Goal: Task Accomplishment & Management: Manage account settings

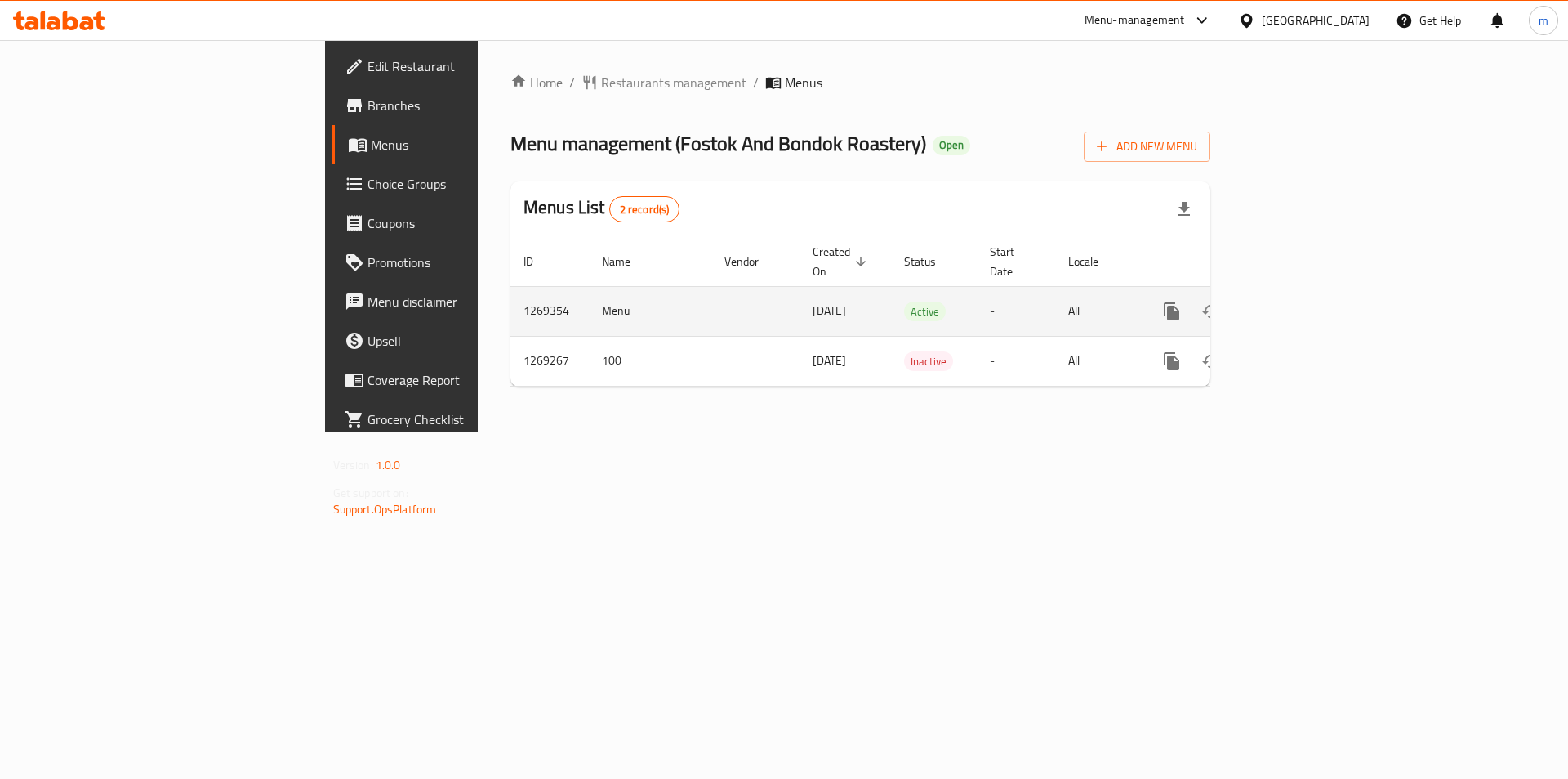
click at [1297, 304] on icon "enhanced table" at bounding box center [1290, 311] width 15 height 15
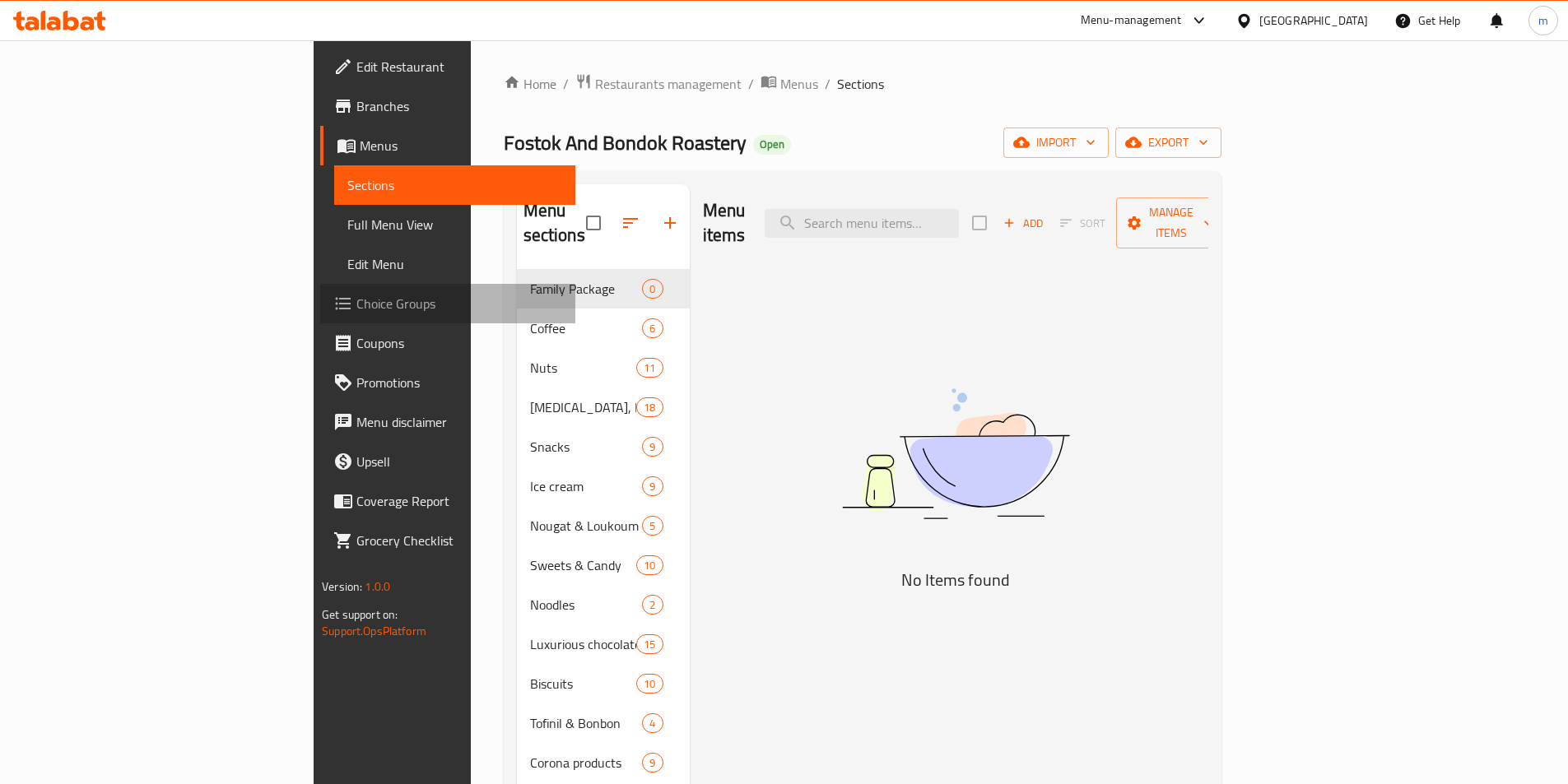
click at [356, 298] on span "Choice Groups" at bounding box center [458, 303] width 205 height 20
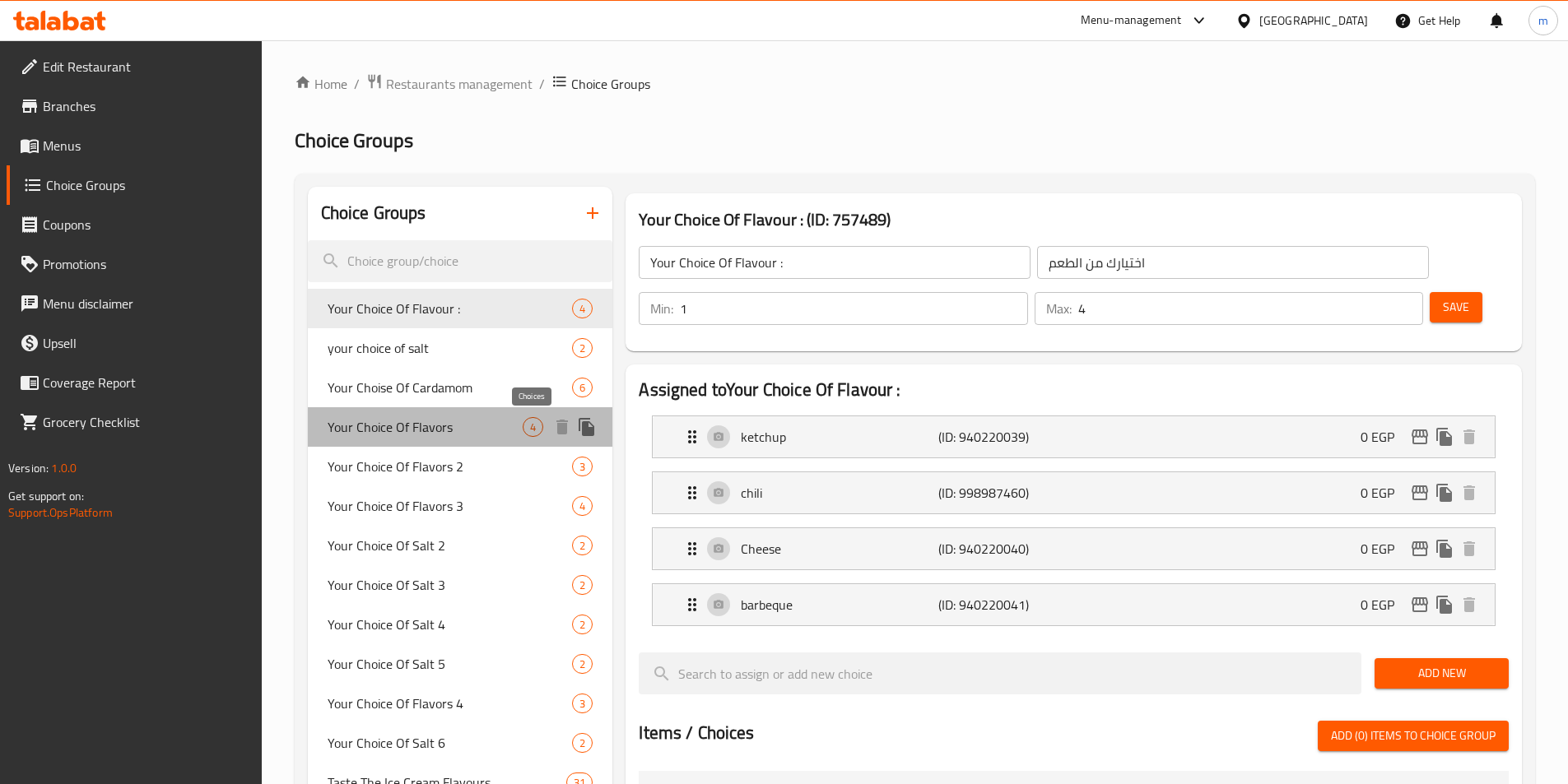
click at [526, 428] on span "4" at bounding box center [532, 427] width 19 height 16
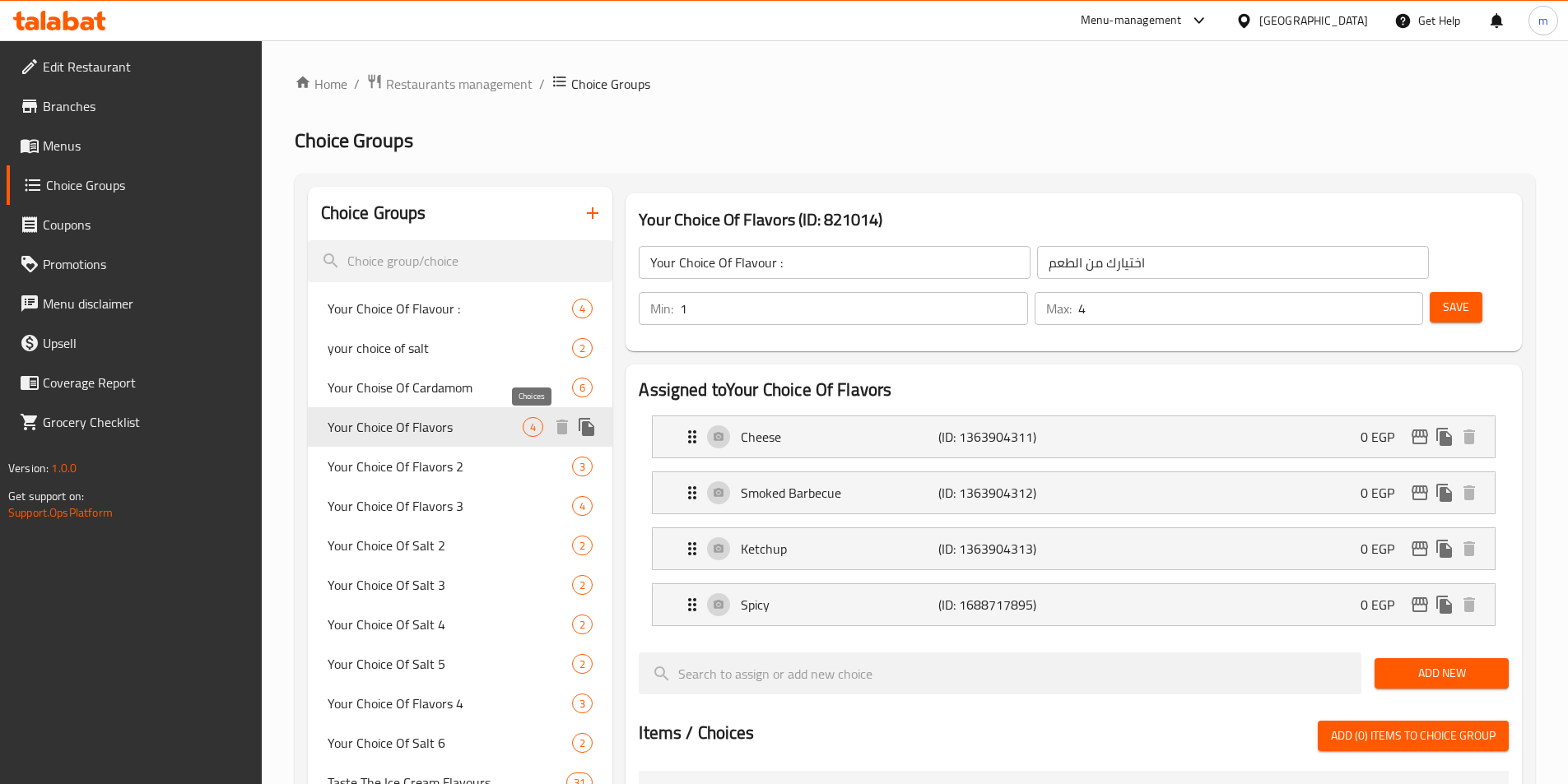
type input "Your Choice Of Flavors"
type input "اختيارك من الاطعم"
type input "5"
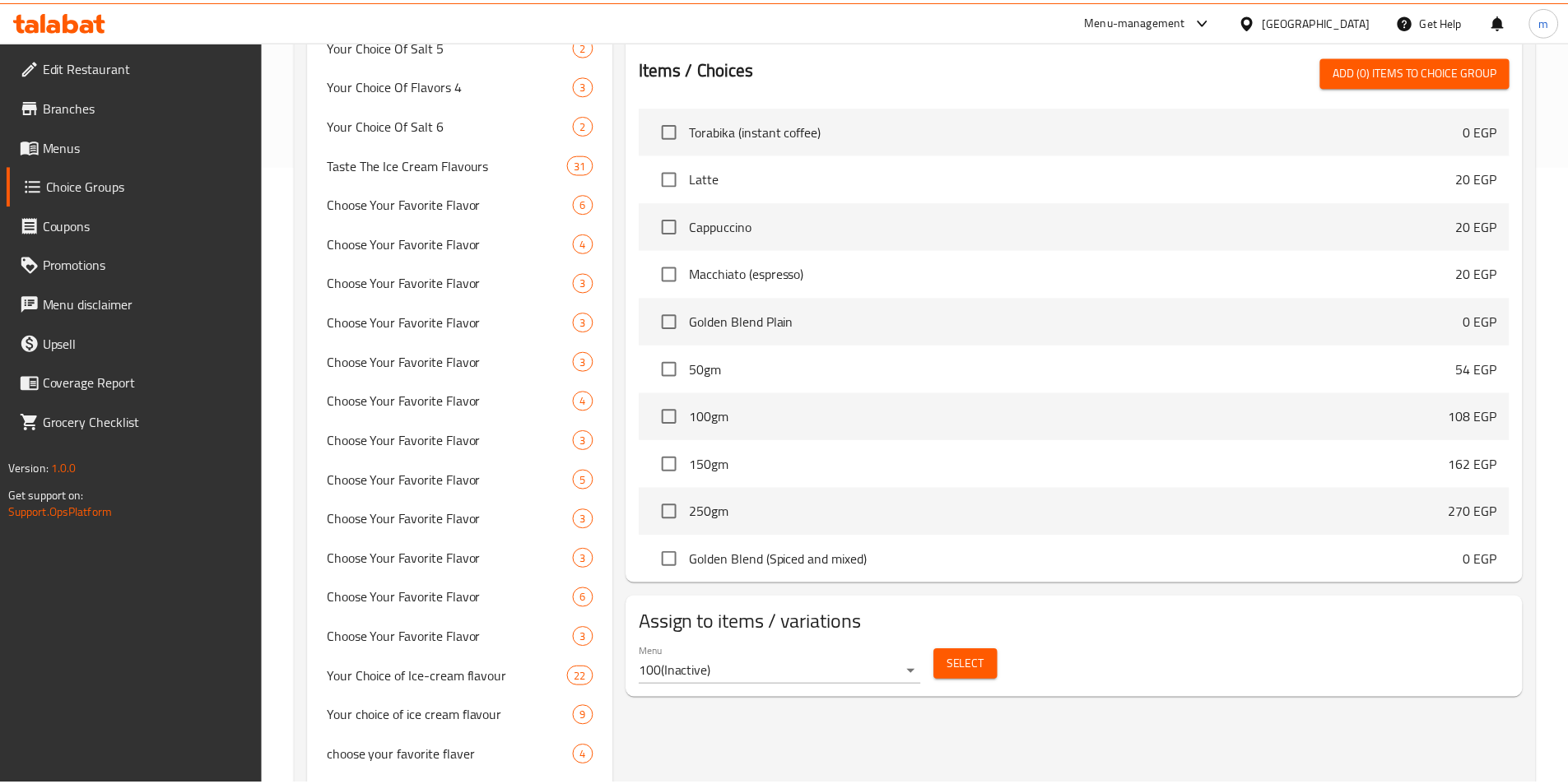
scroll to position [860, 0]
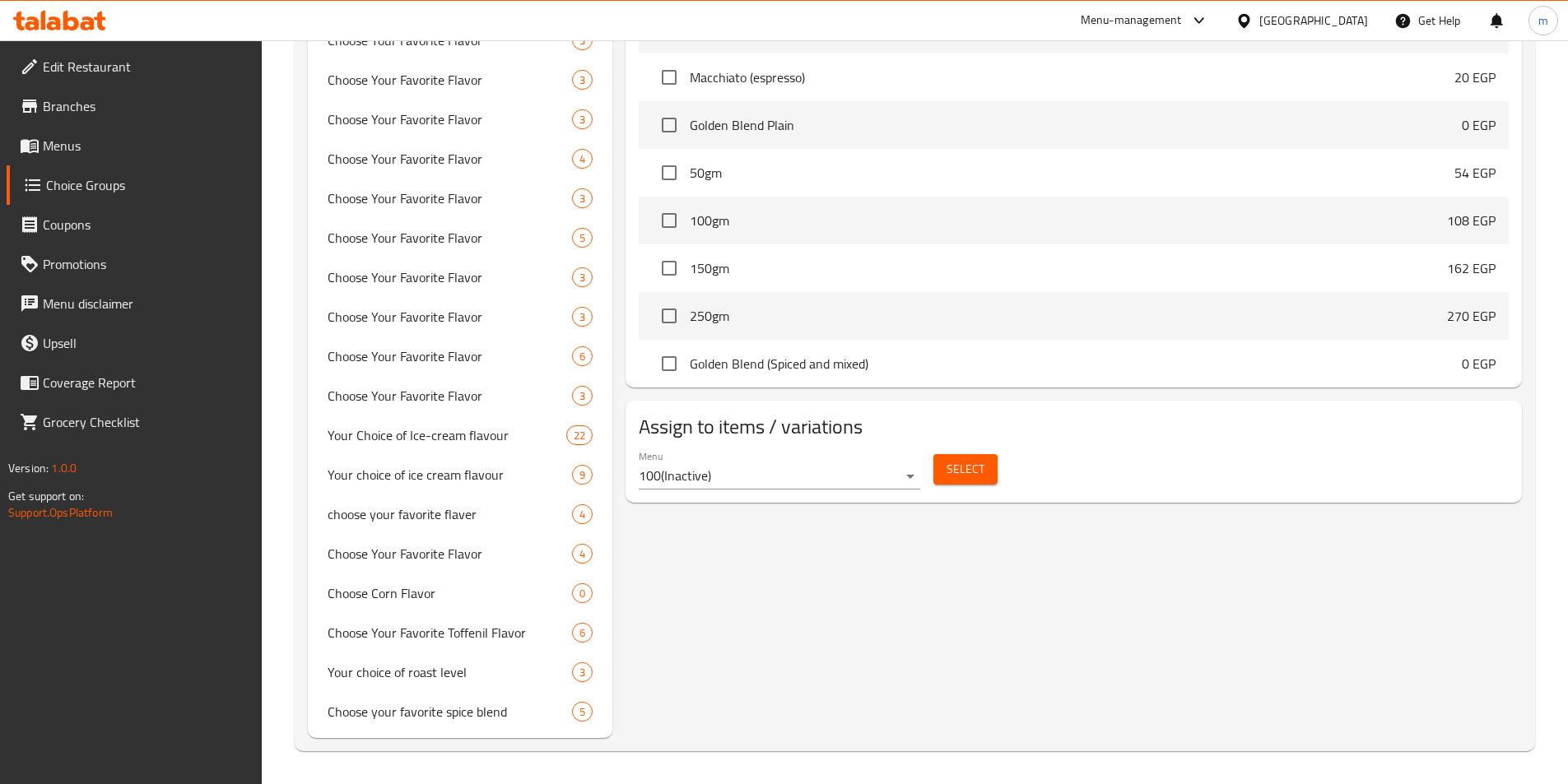
click at [961, 459] on span "Select" at bounding box center [966, 469] width 38 height 21
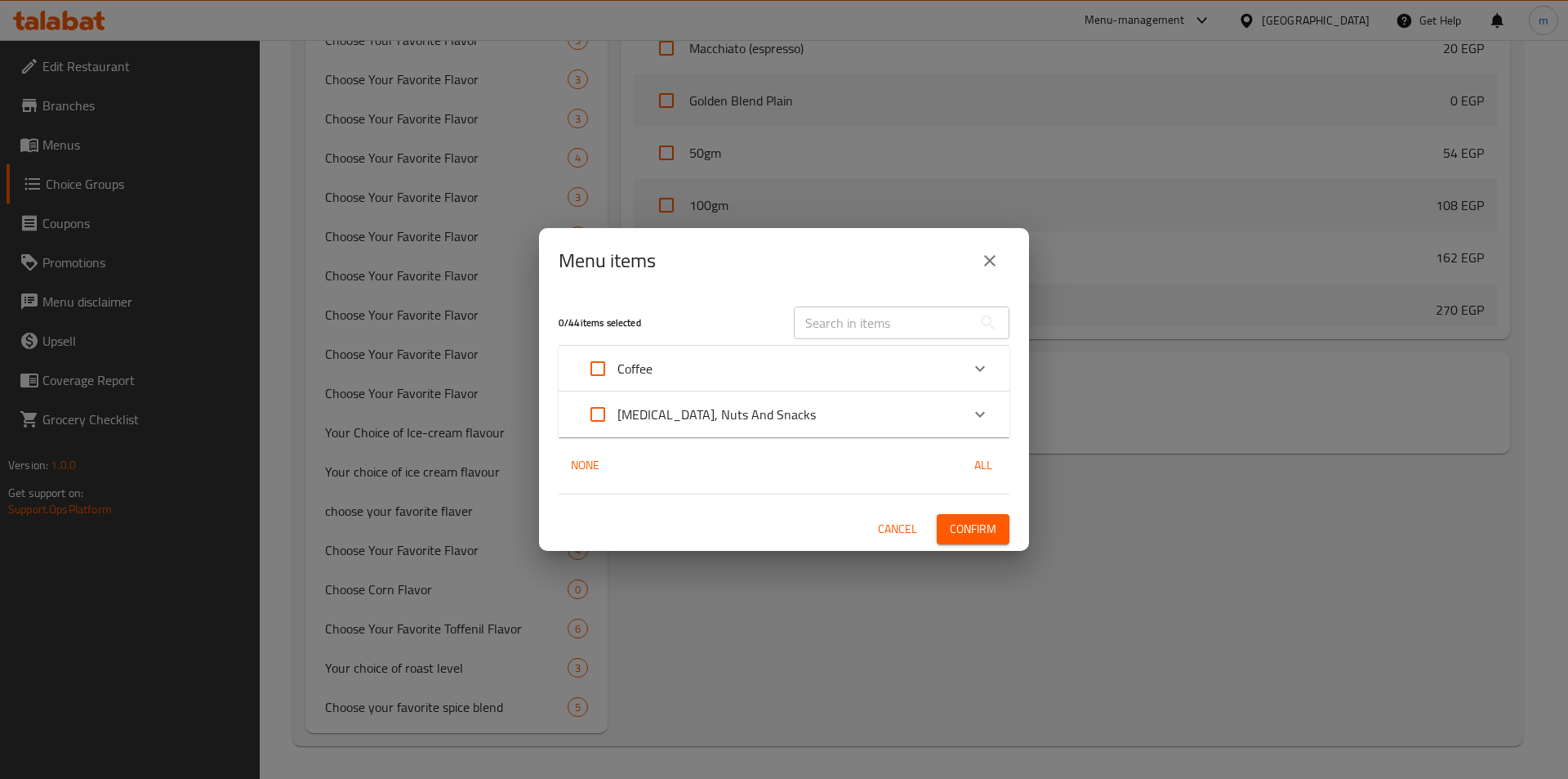
click at [983, 259] on icon "close" at bounding box center [990, 261] width 20 height 20
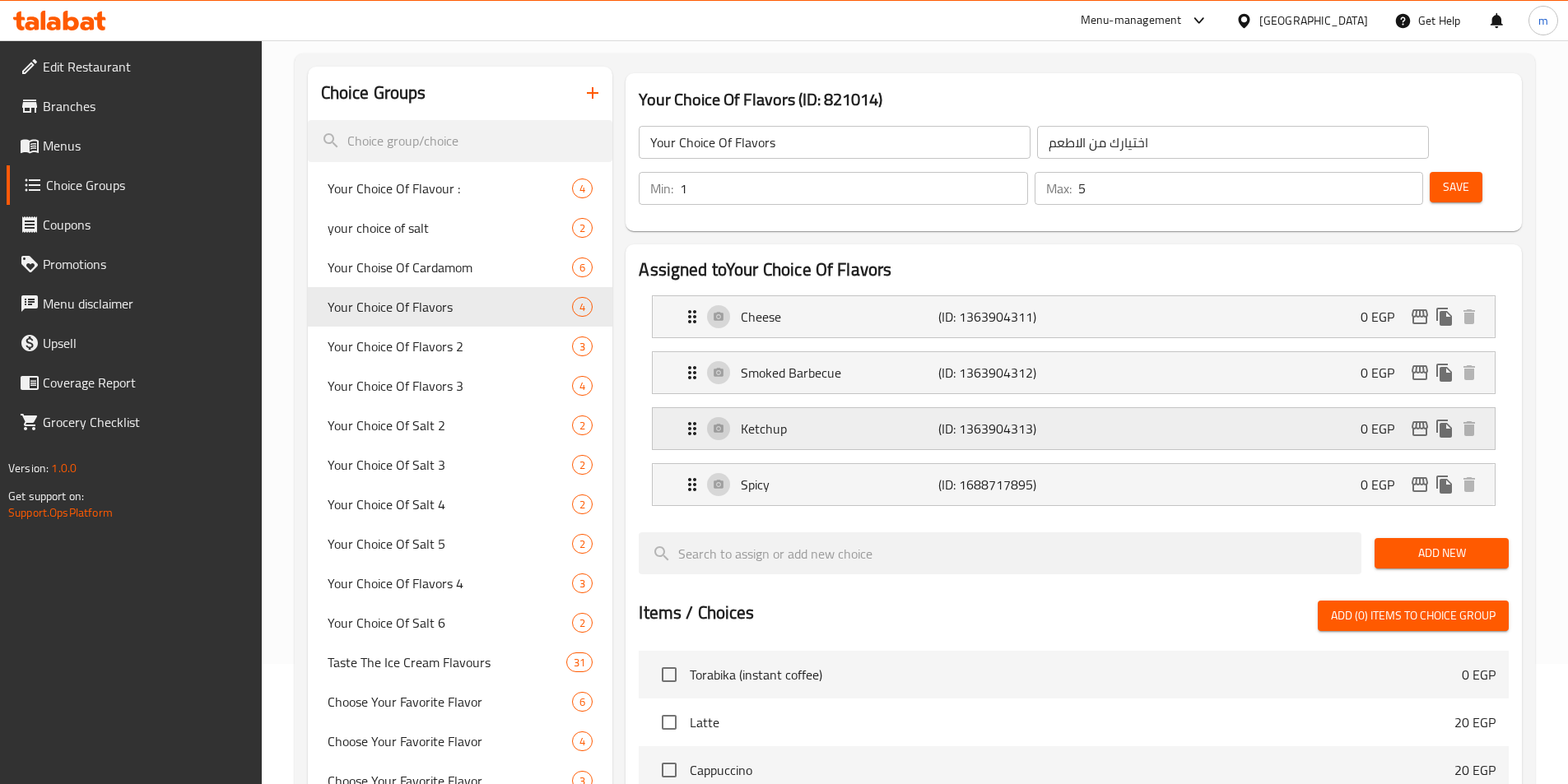
scroll to position [0, 0]
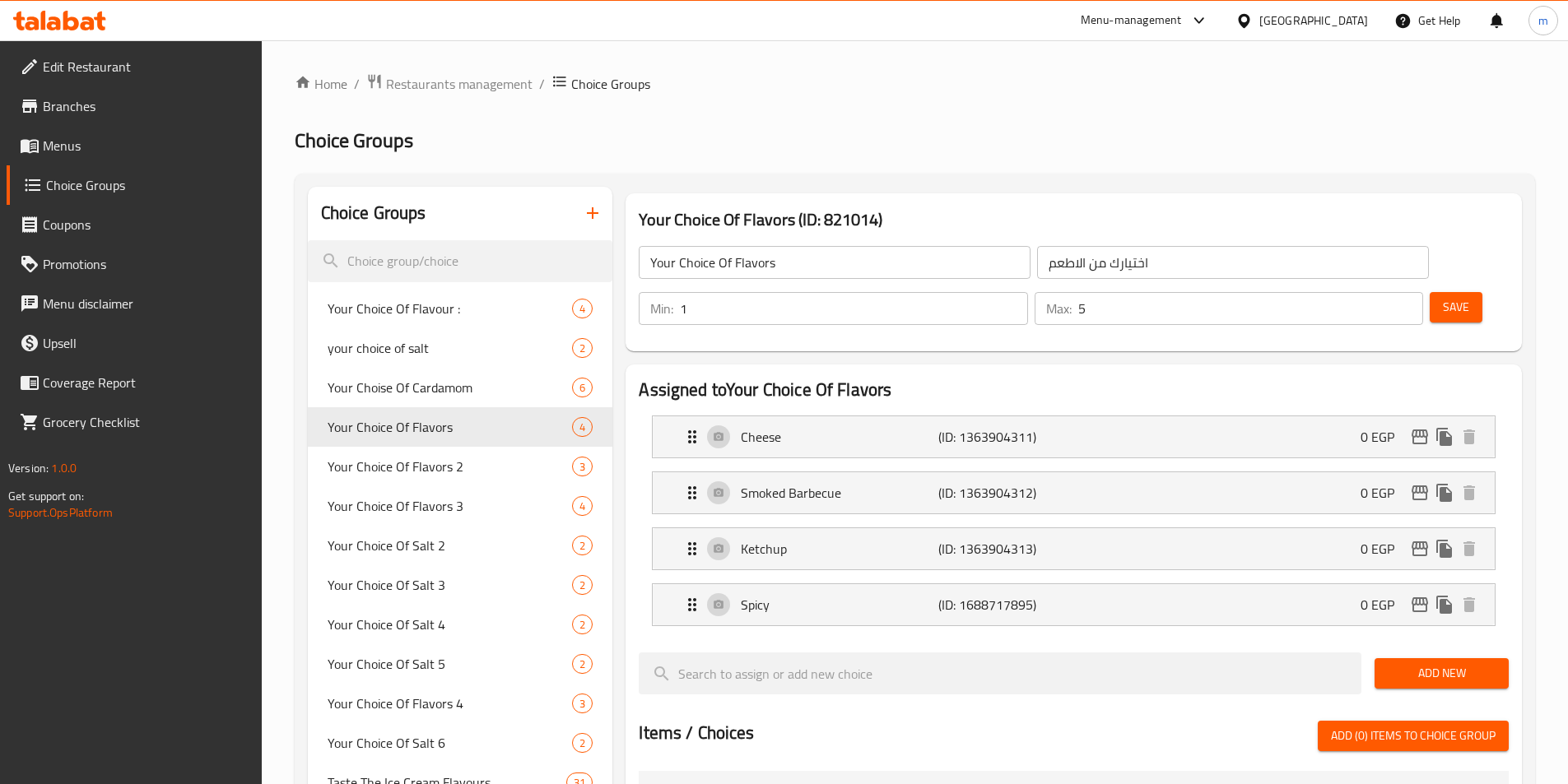
click at [457, 703] on span "Your Choice Of Flavors 4" at bounding box center [425, 703] width 195 height 20
type input "Your Choice Of Flavors 4"
type input "اختيارك من الاطعم 4"
type input "3"
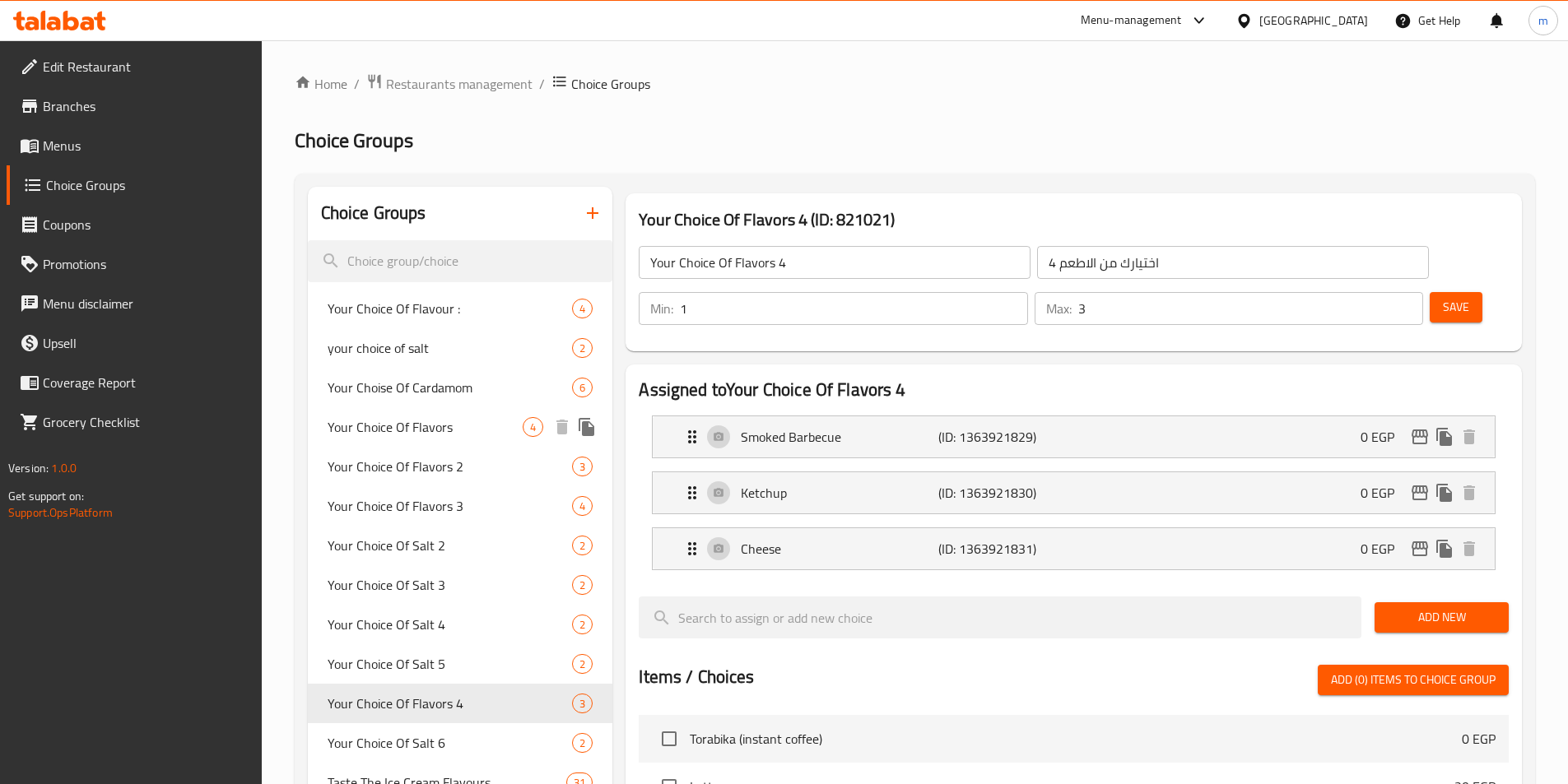
click at [452, 425] on span "Your Choice Of Flavors" at bounding box center [425, 427] width 195 height 20
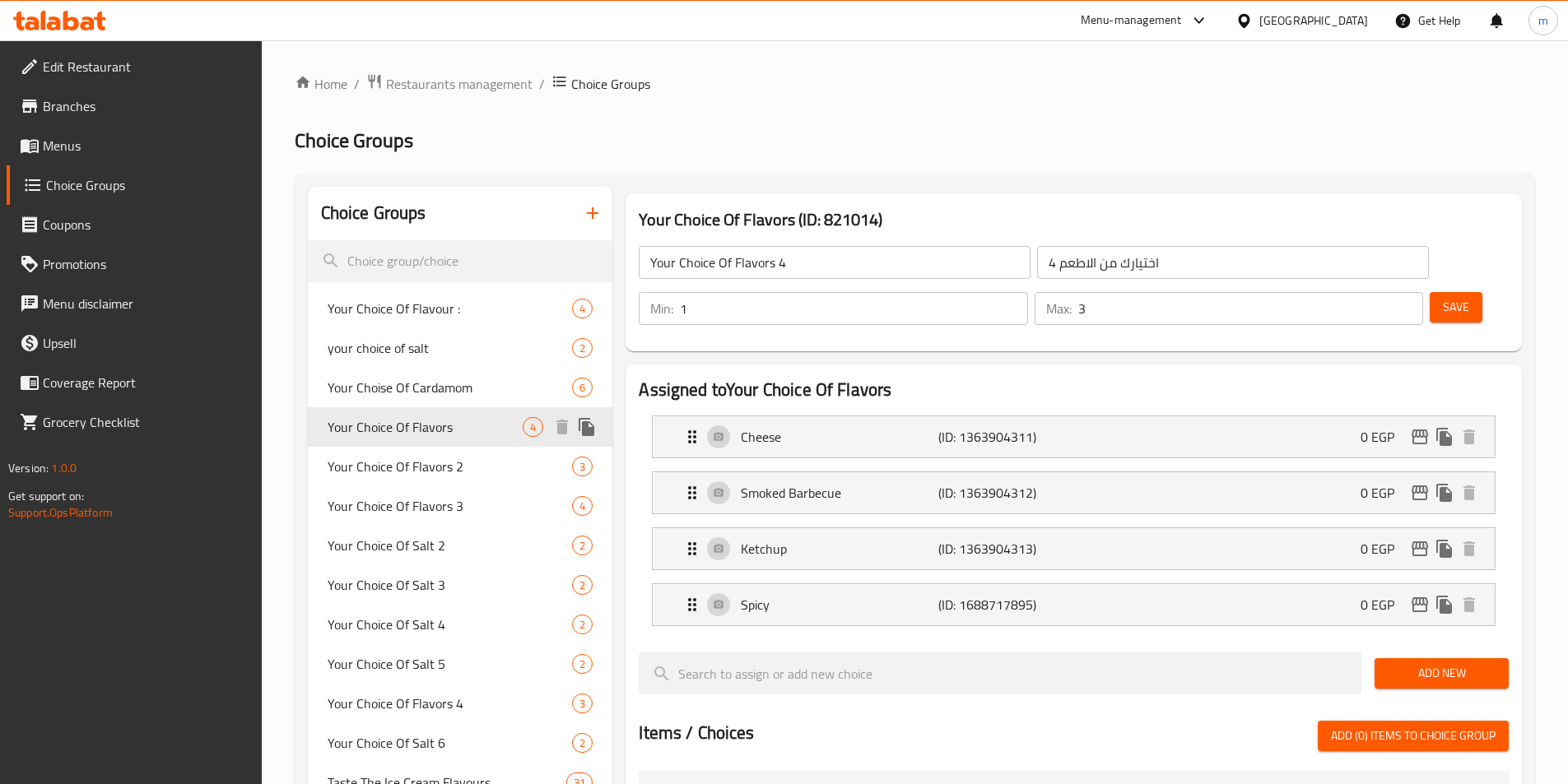
type input "Your Choice Of Flavors"
type input "اختيارك من الاطعم"
type input "5"
click at [408, 698] on span "Your Choice Of Flavors 4" at bounding box center [425, 703] width 195 height 20
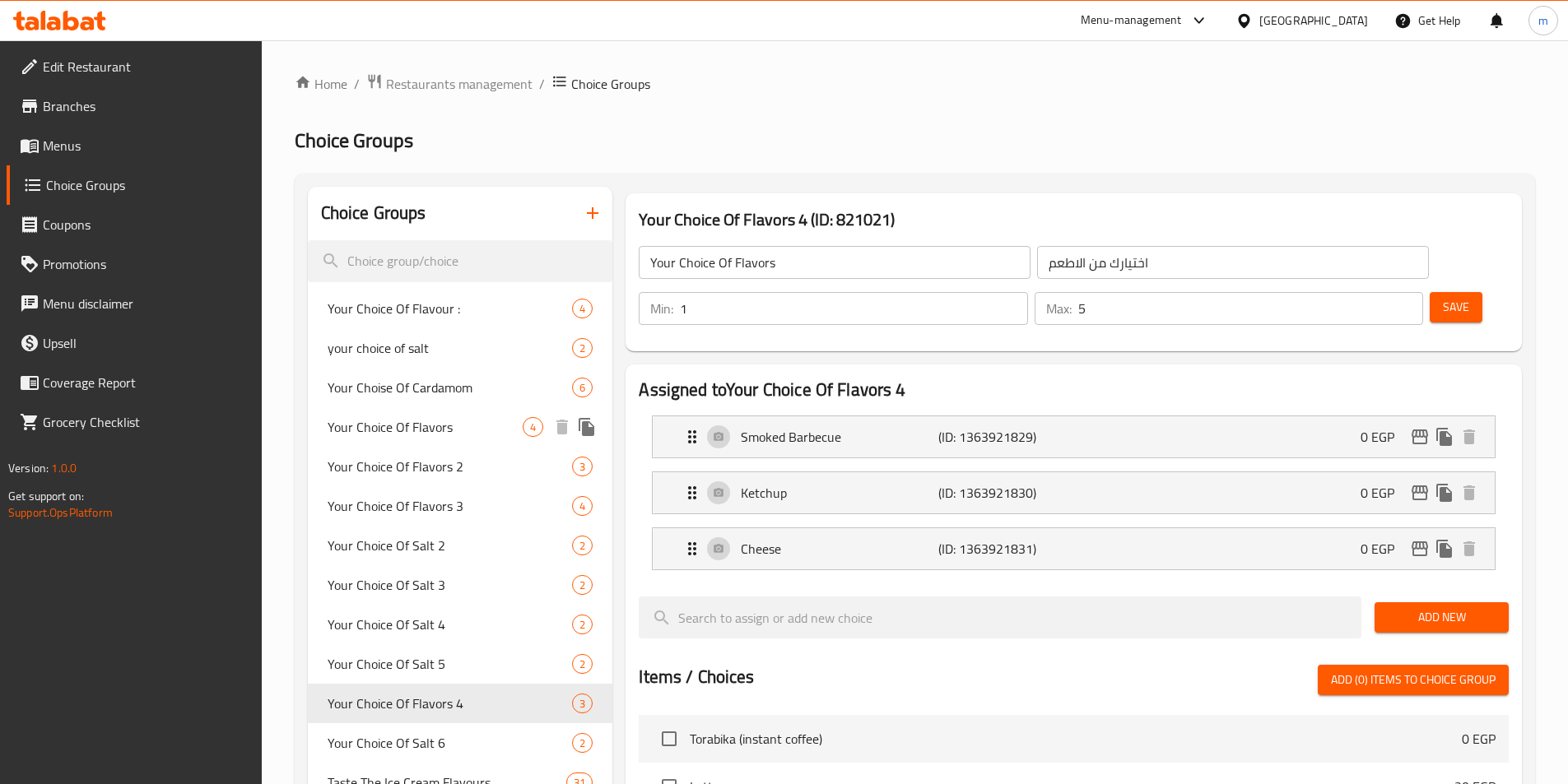
type input "Your Choice Of Flavors 4"
type input "اختيارك من الاطعم 4"
type input "3"
click at [434, 421] on span "Your Choice Of Flavors" at bounding box center [425, 427] width 195 height 20
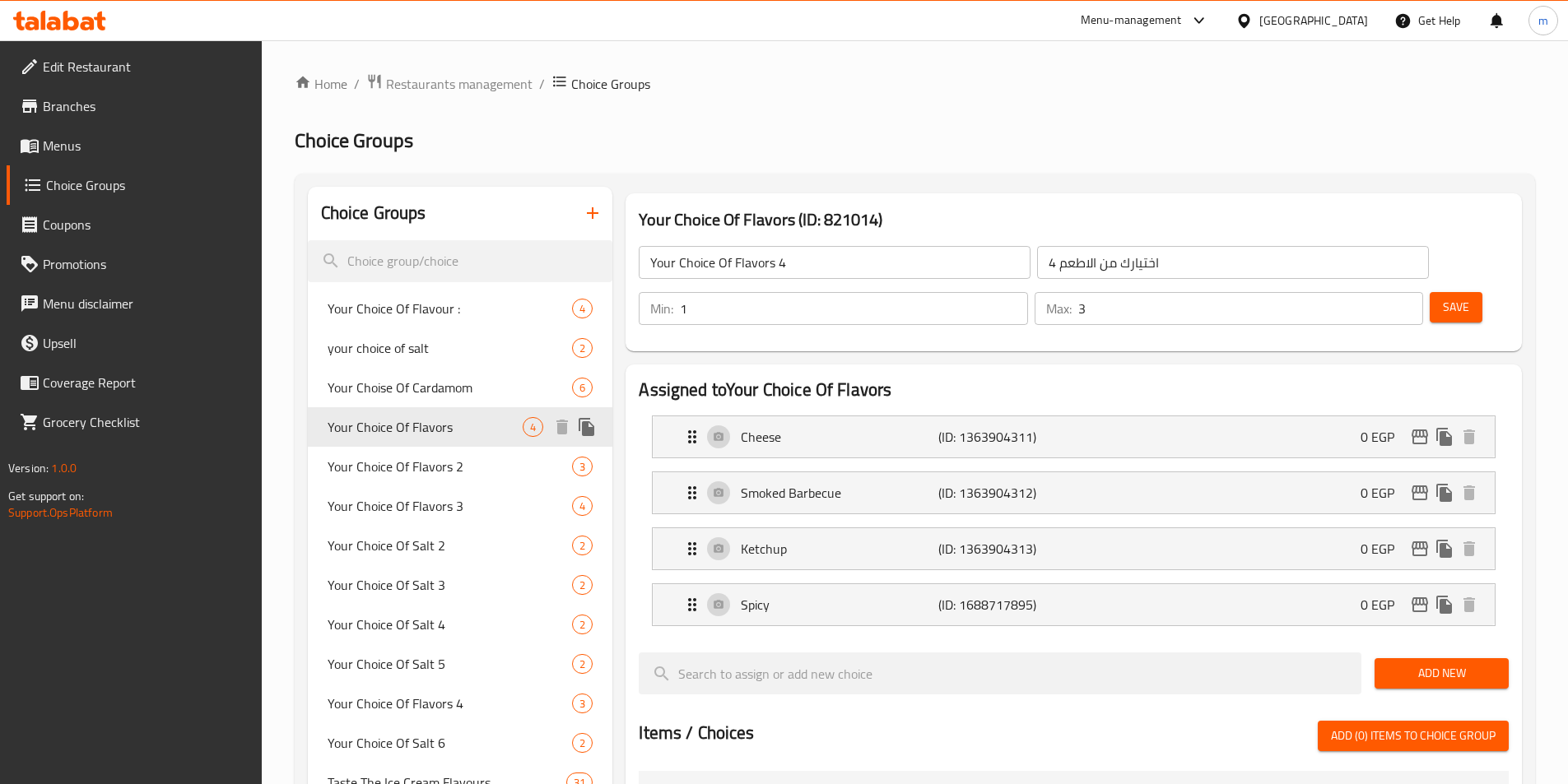
type input "Your Choice Of Flavors"
type input "اختيارك من الاطعم"
type input "5"
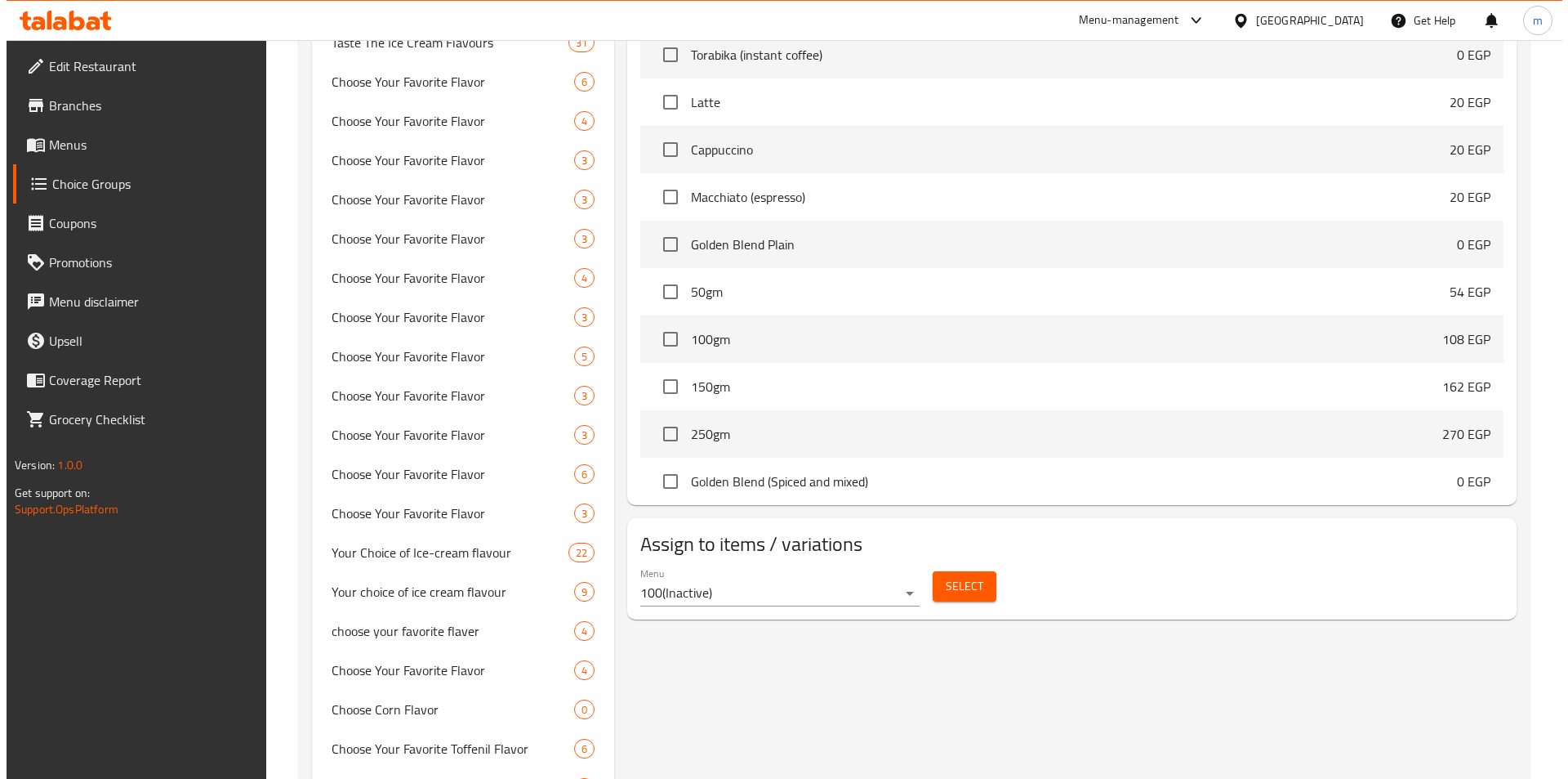
scroll to position [735, 0]
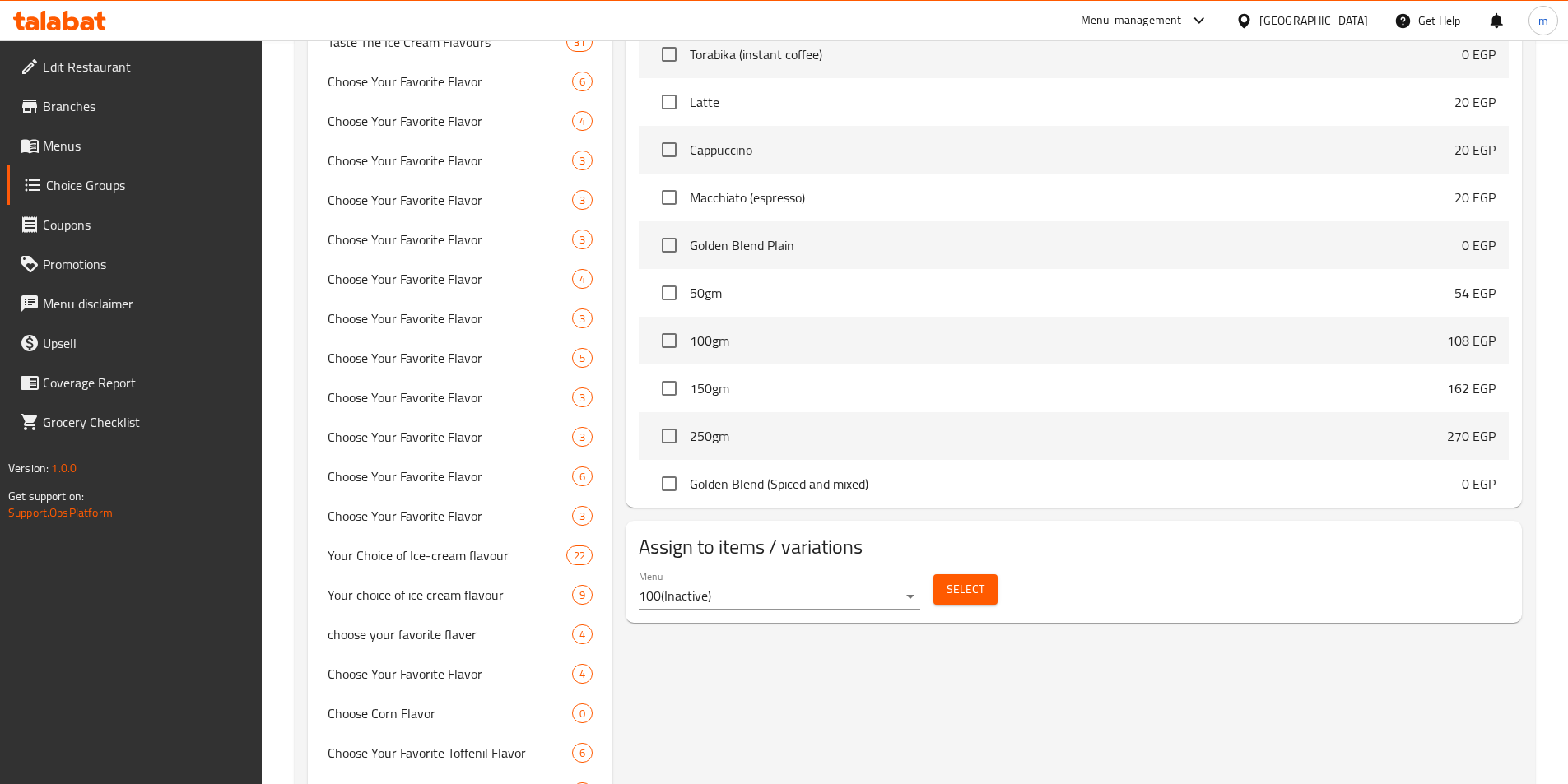
click at [962, 579] on span "Select" at bounding box center [966, 589] width 38 height 21
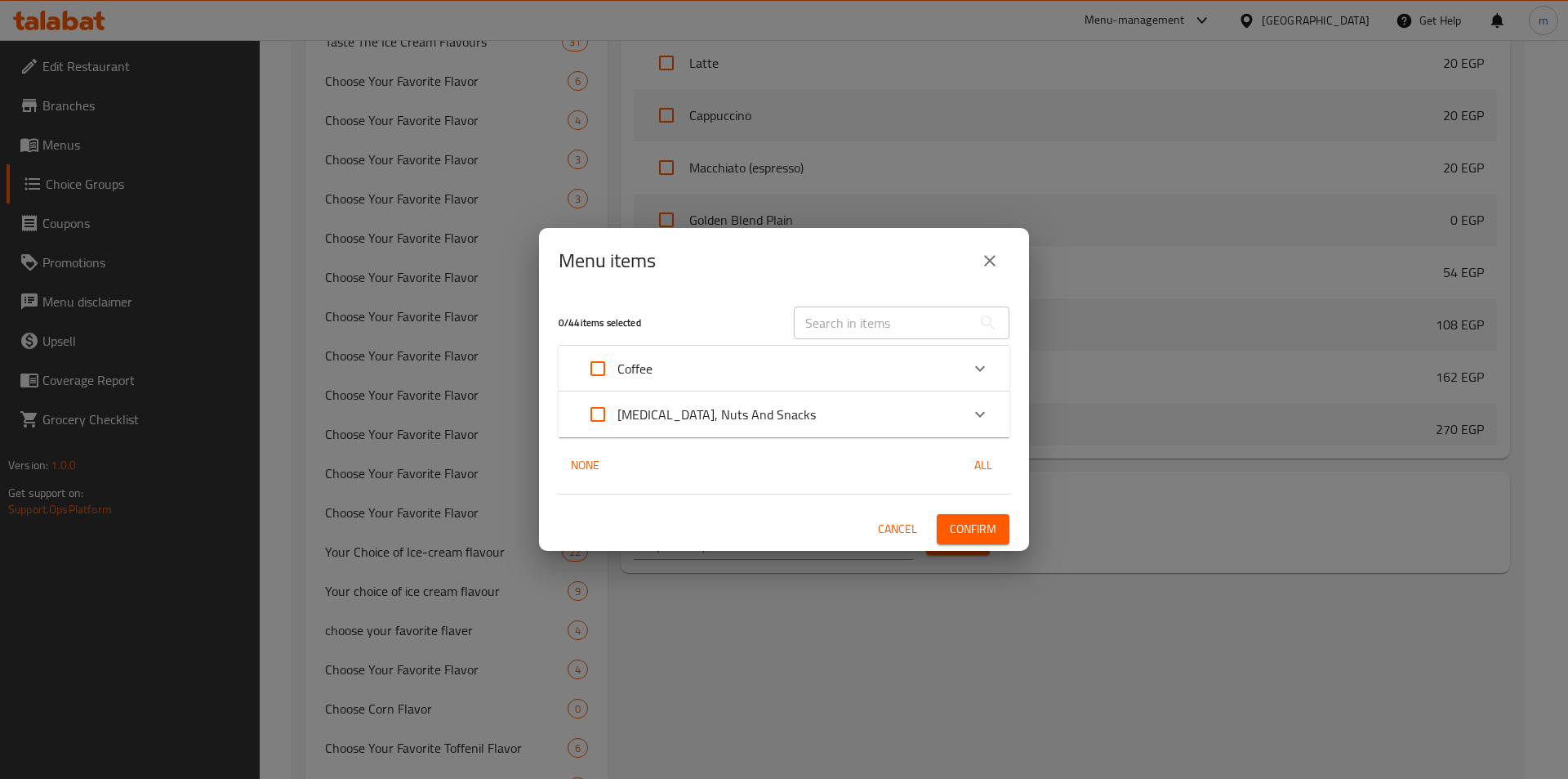
click at [905, 528] on span "Cancel" at bounding box center [897, 529] width 39 height 21
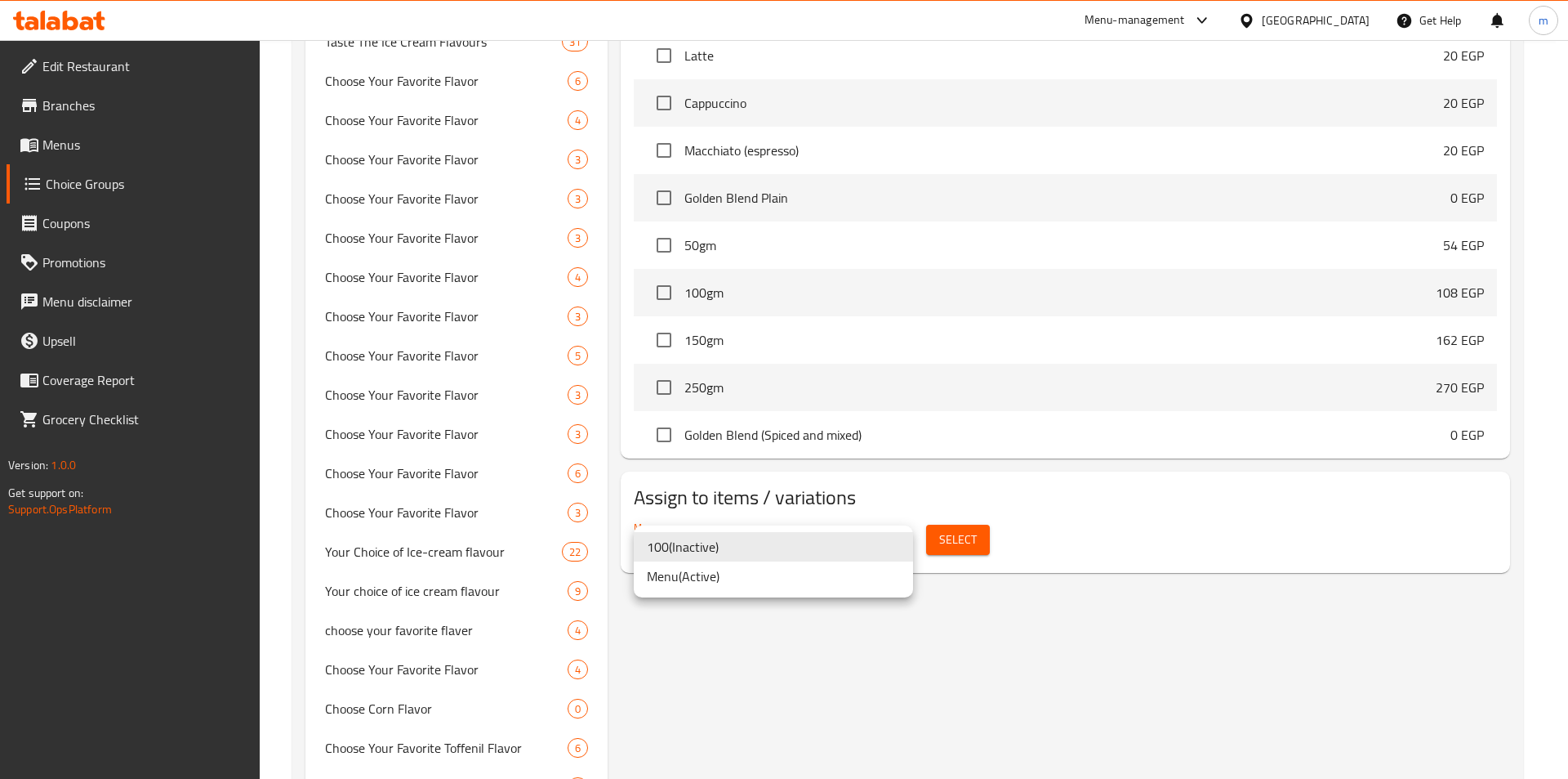
click at [682, 574] on li "Menu ( Active )" at bounding box center [774, 577] width 279 height 30
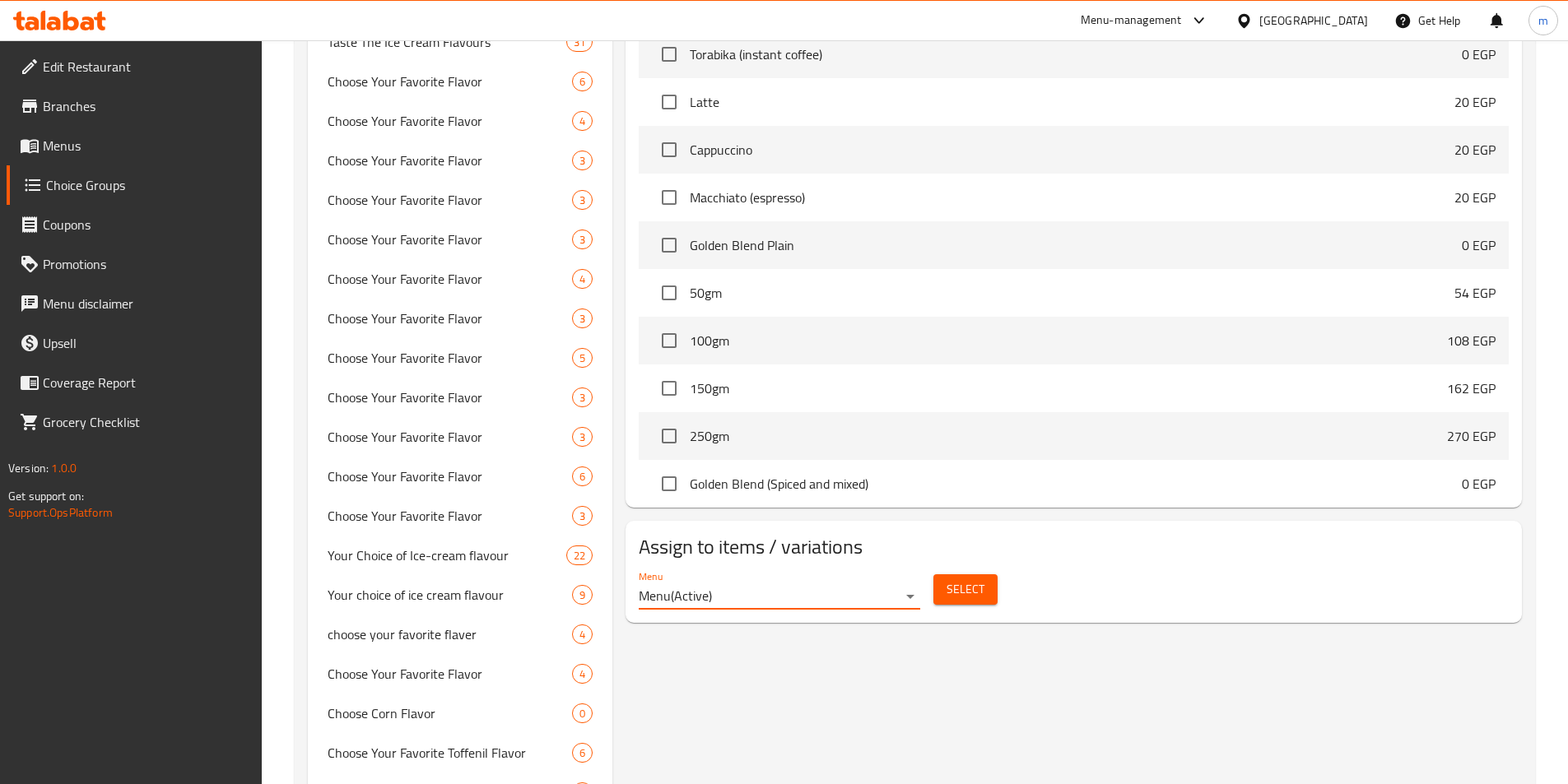
click at [969, 579] on span "Select" at bounding box center [966, 589] width 38 height 21
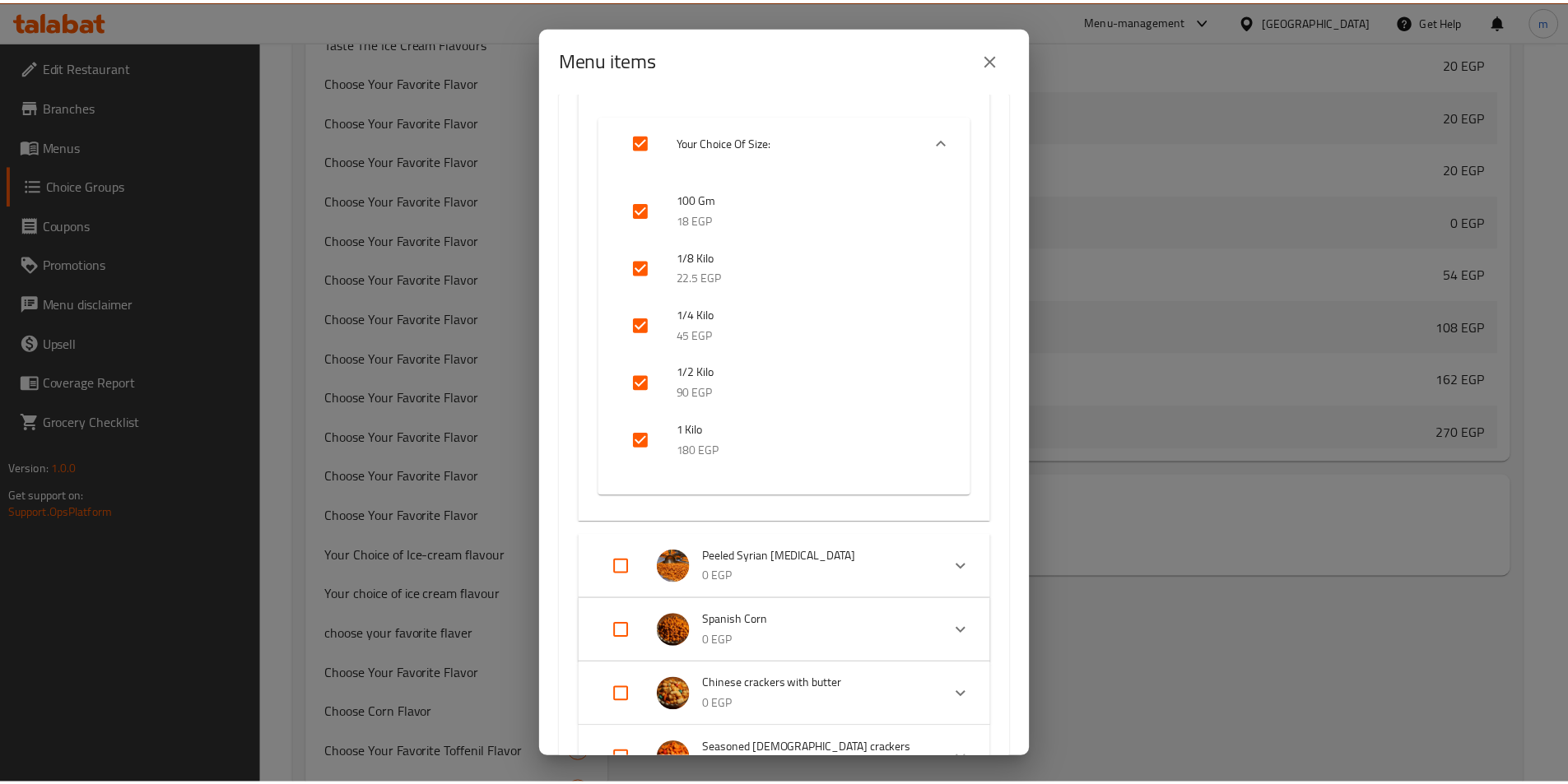
scroll to position [346, 0]
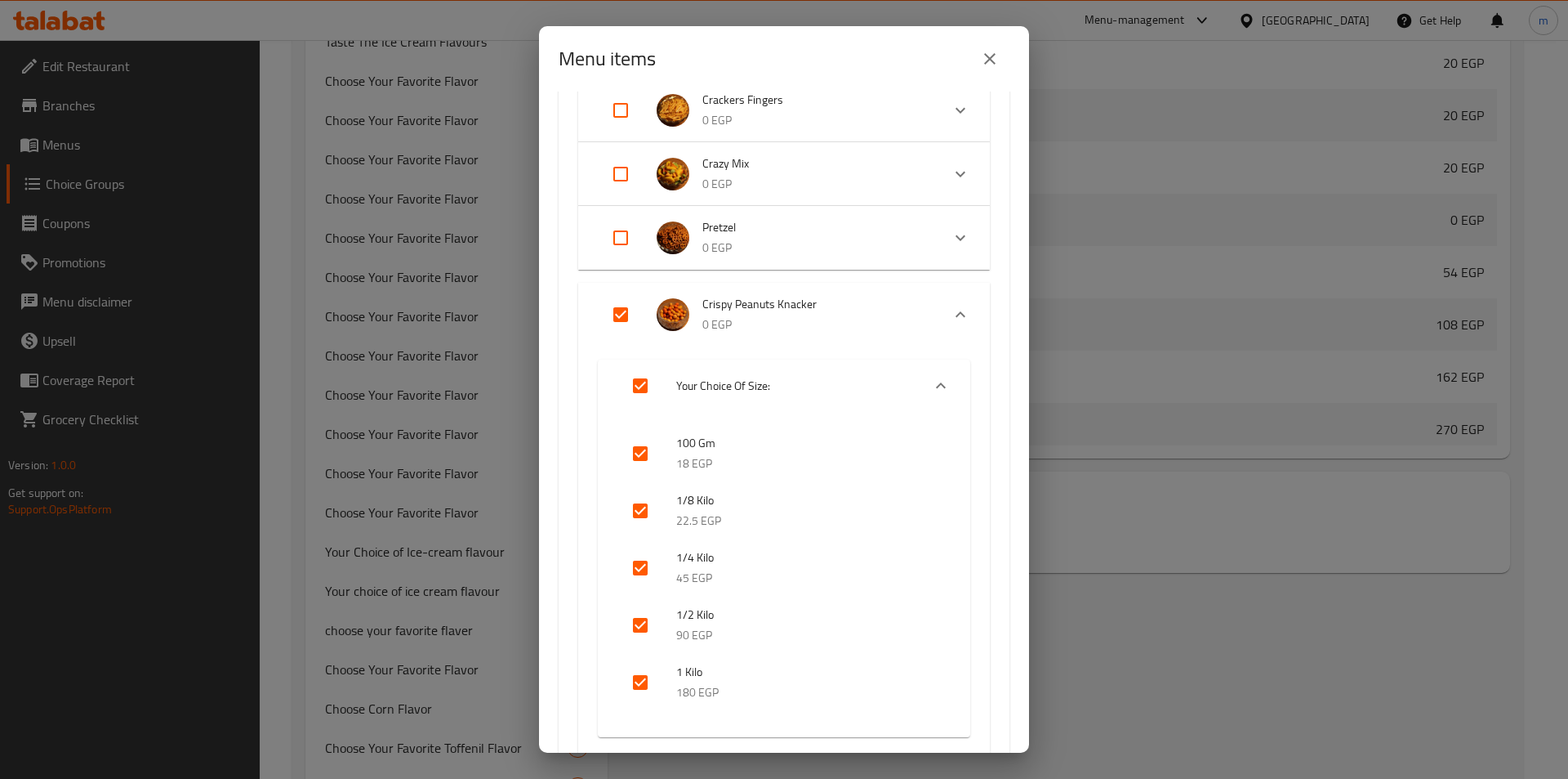
drag, startPoint x: 819, startPoint y: 302, endPoint x: 700, endPoint y: 301, distance: 119.0
click at [700, 301] on li "Crispy Peanuts Knacker 0 EGP" at bounding box center [770, 314] width 343 height 57
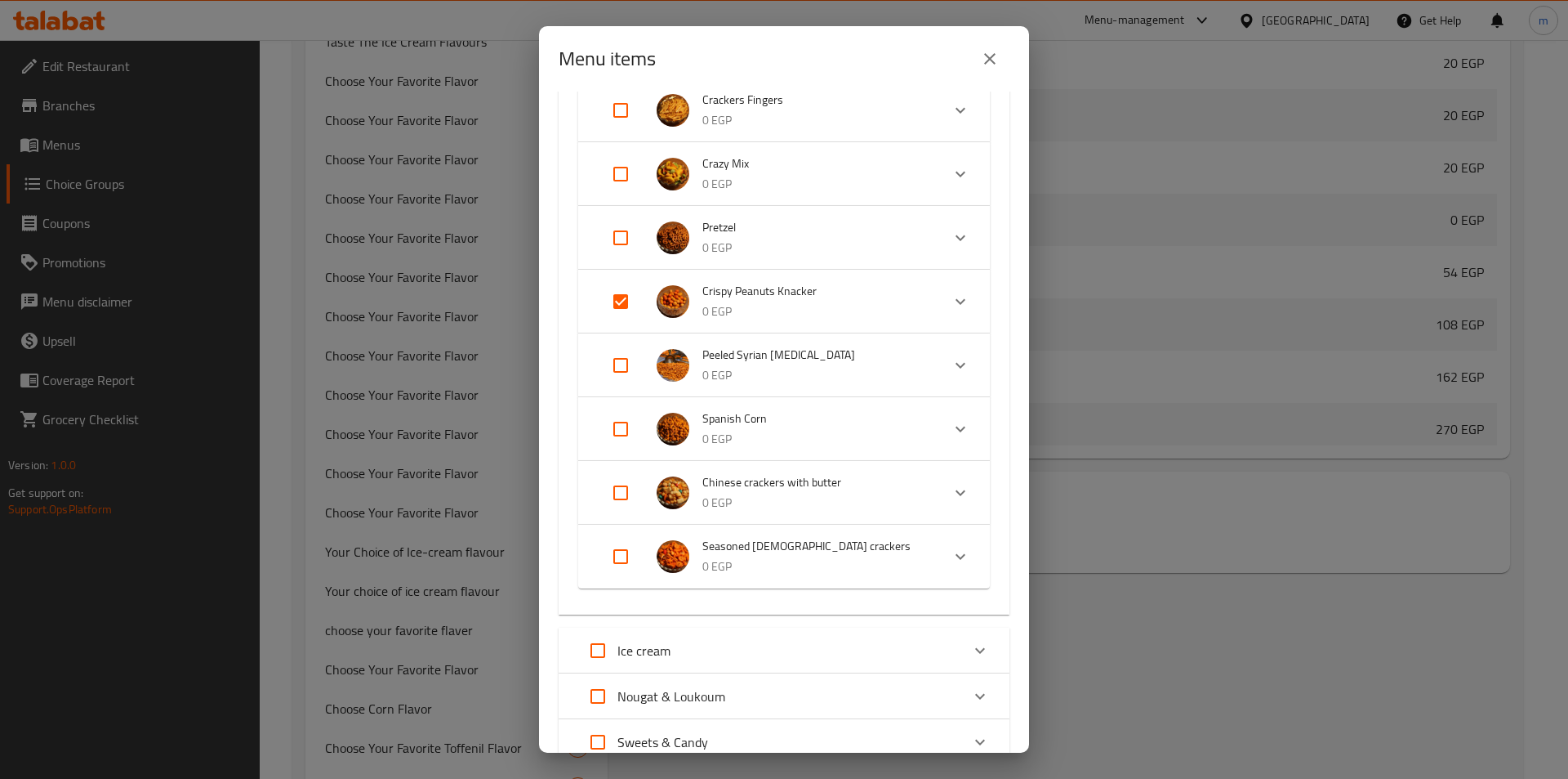
click at [1318, 517] on div "Menu items 1 / 127 items selected ​ Coffee Torabika (instant coffee) 0 EGP Your…" at bounding box center [784, 389] width 1568 height 779
click at [1286, 487] on div "Menu items 1 / 127 items selected ​ Coffee Torabika (instant coffee) 0 EGP Your…" at bounding box center [784, 389] width 1568 height 779
click at [975, 57] on button "close" at bounding box center [989, 58] width 39 height 39
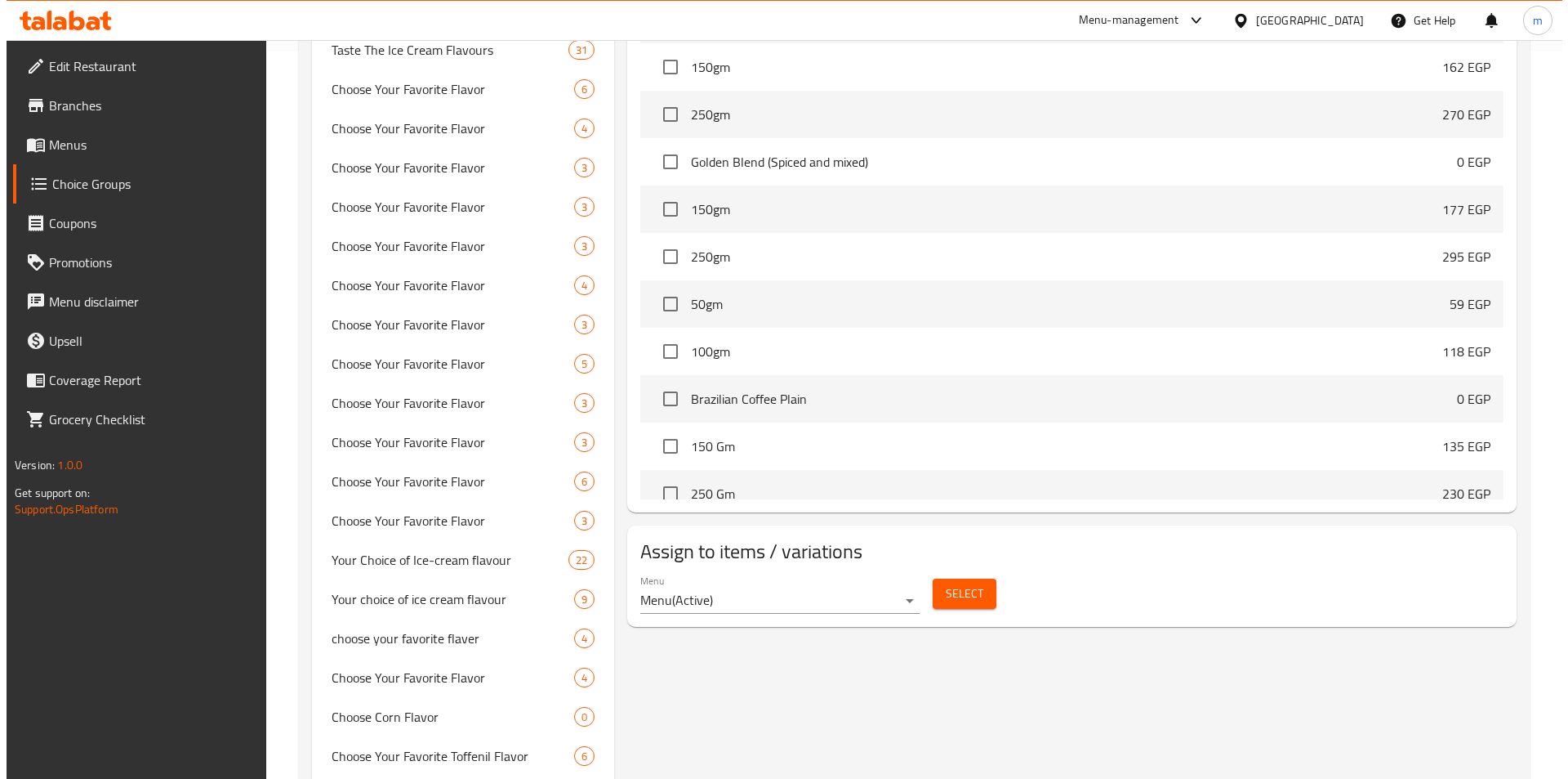
scroll to position [735, 0]
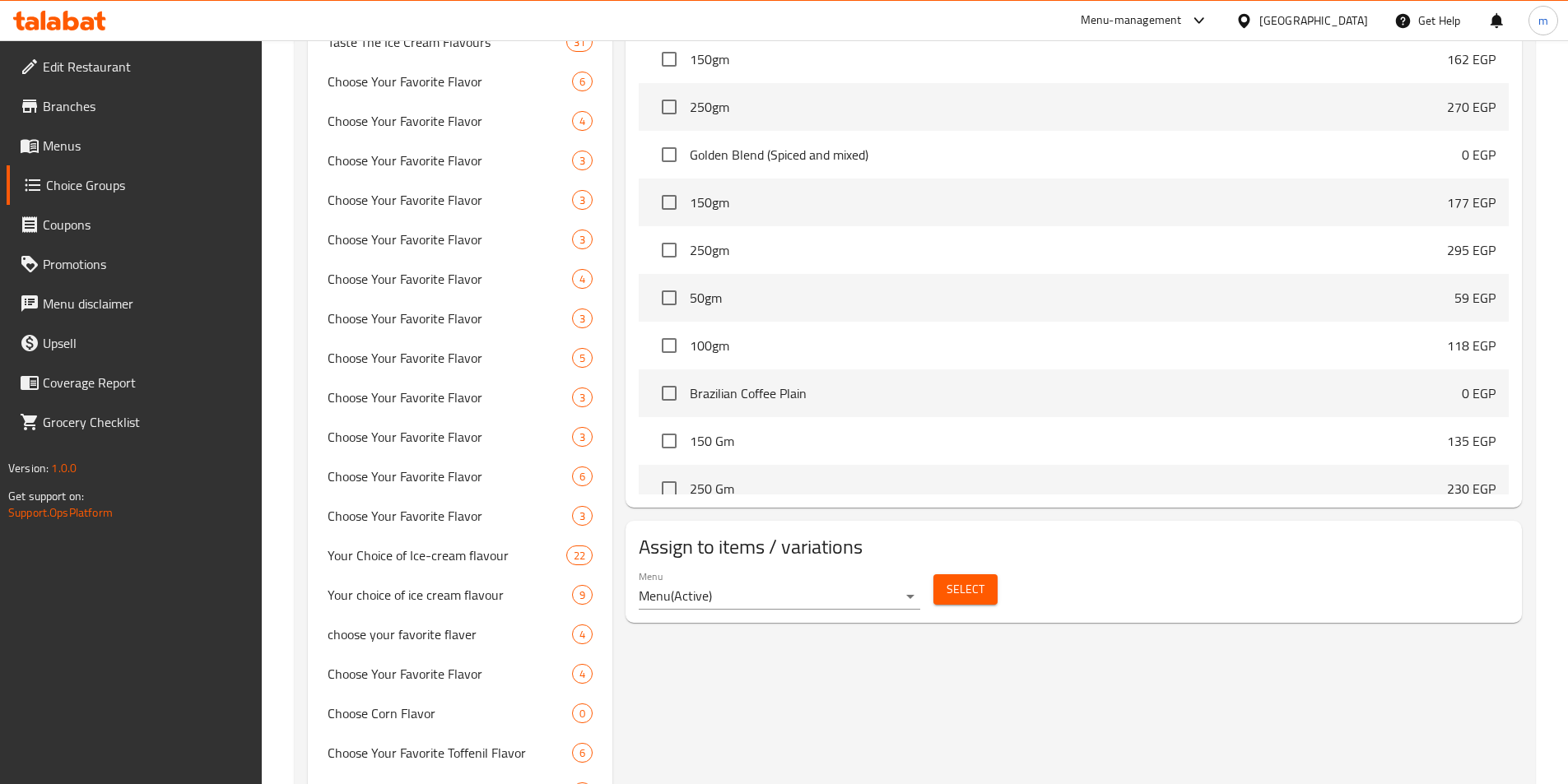
click at [978, 579] on span "Select" at bounding box center [966, 589] width 38 height 21
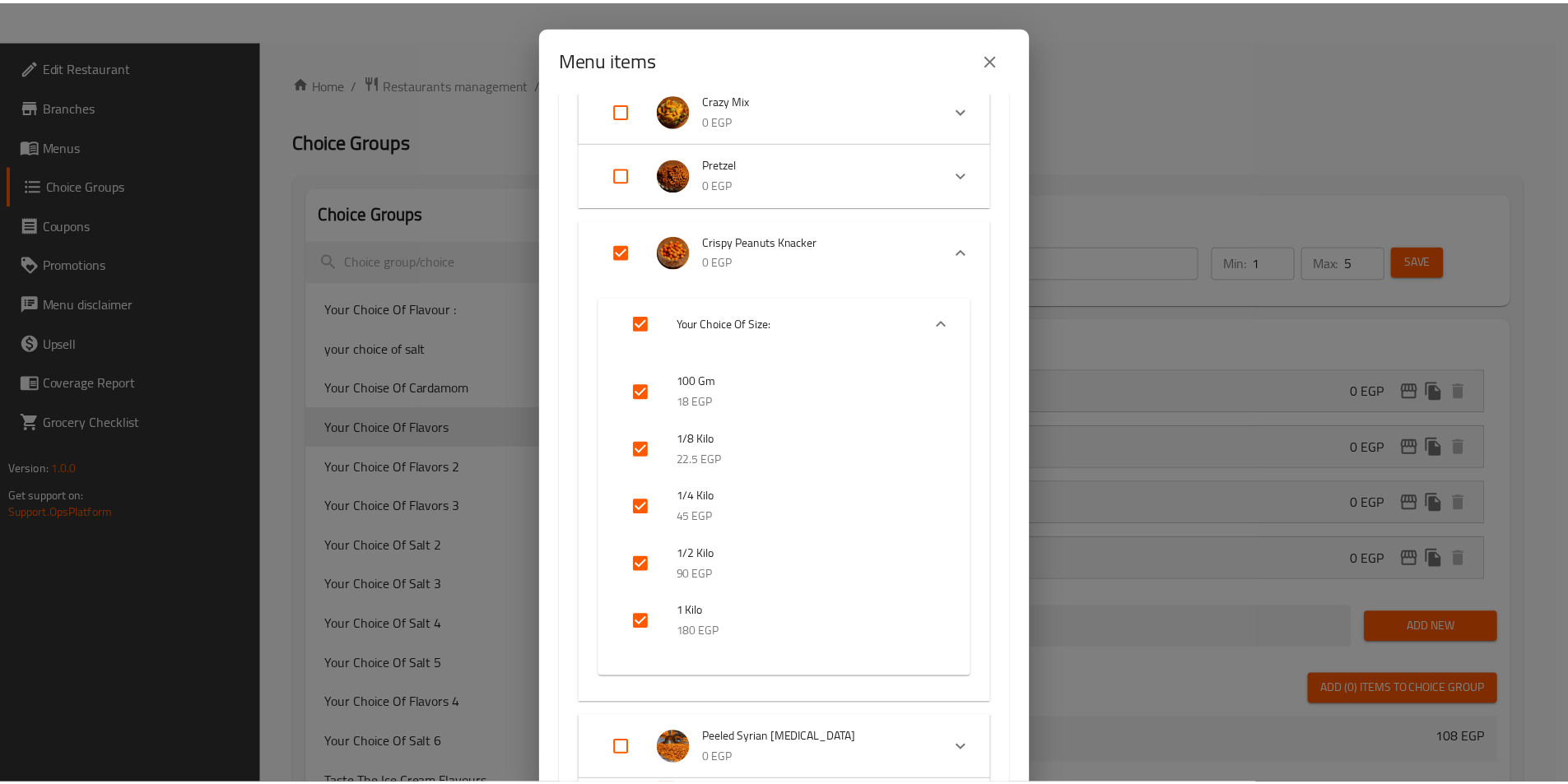
scroll to position [619, 0]
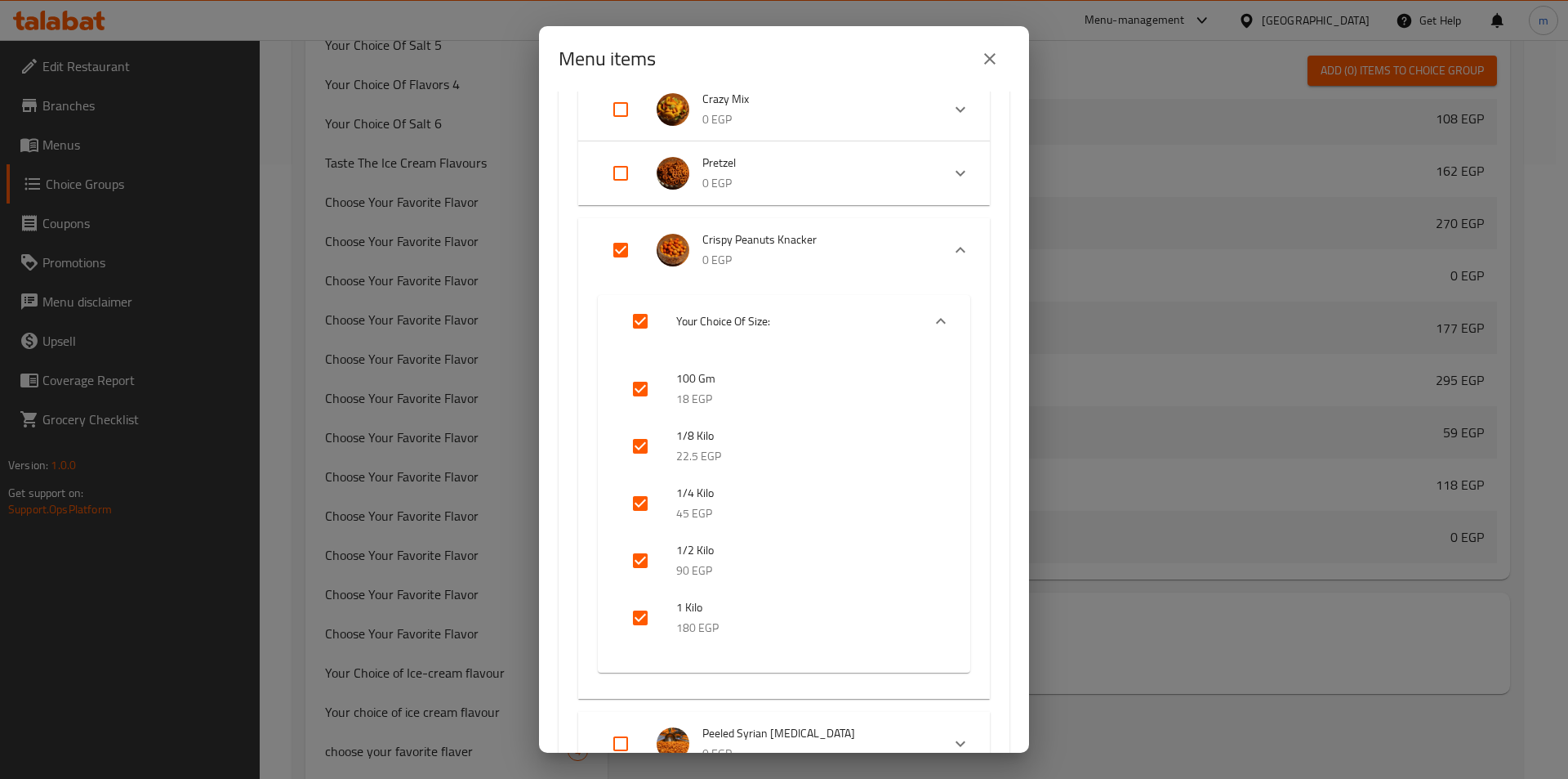
click at [388, 173] on div "Menu items 1 / 127 items selected ​ Coffee Torabika (instant coffee) 0 EGP Your…" at bounding box center [784, 389] width 1568 height 779
click at [989, 60] on icon "close" at bounding box center [990, 59] width 12 height 12
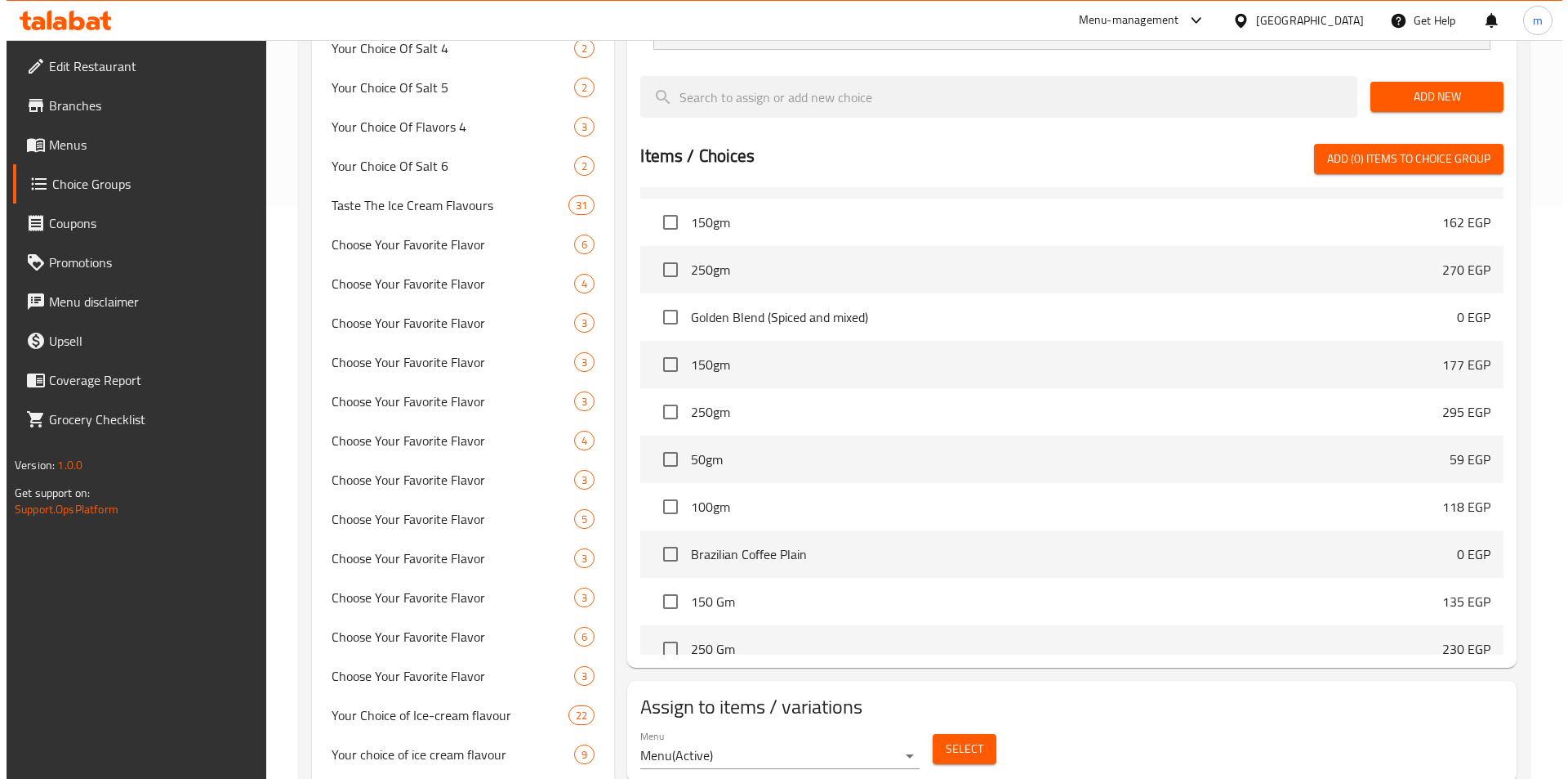
scroll to position [899, 0]
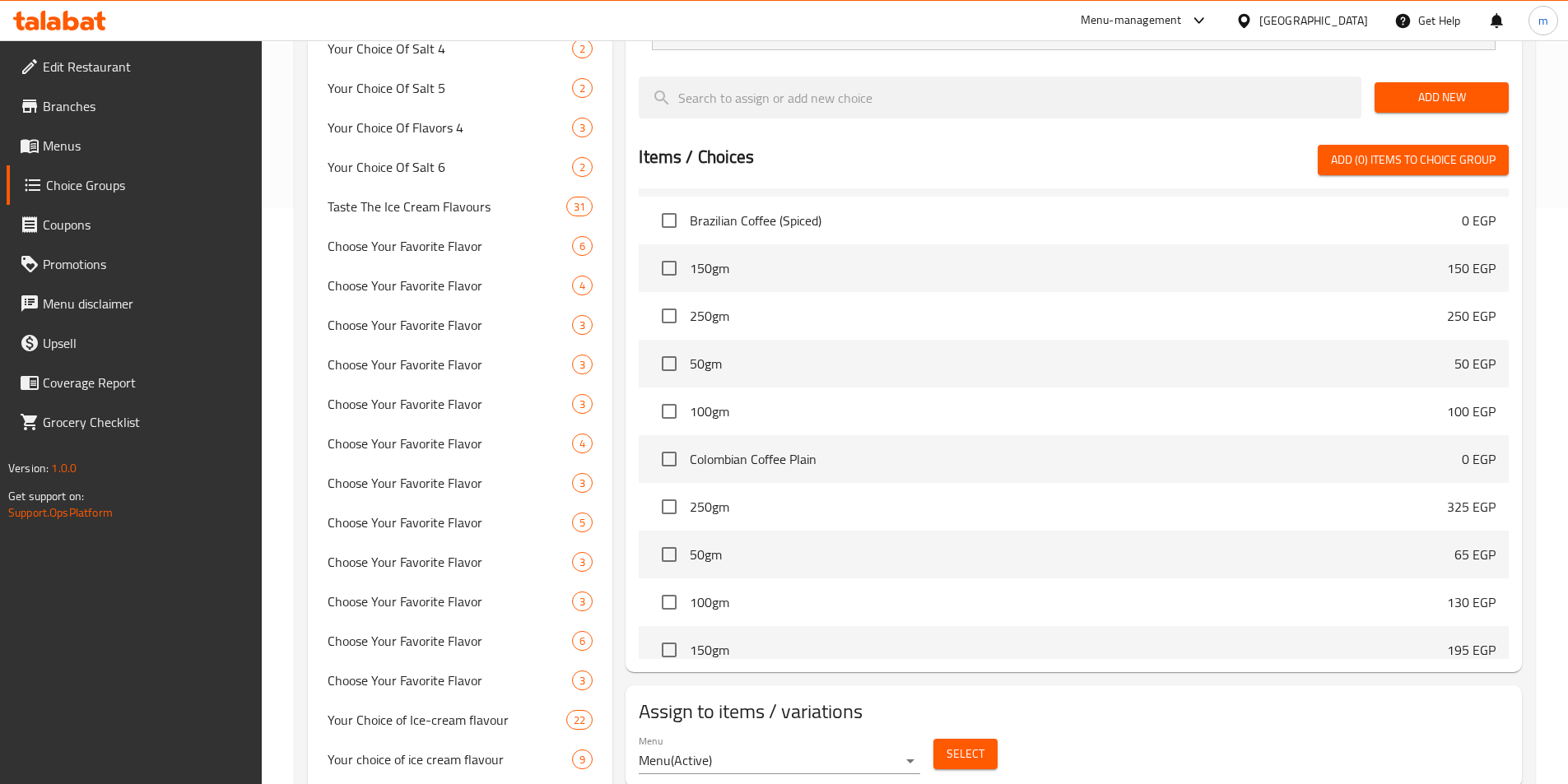
click at [956, 743] on span "Select" at bounding box center [966, 753] width 38 height 21
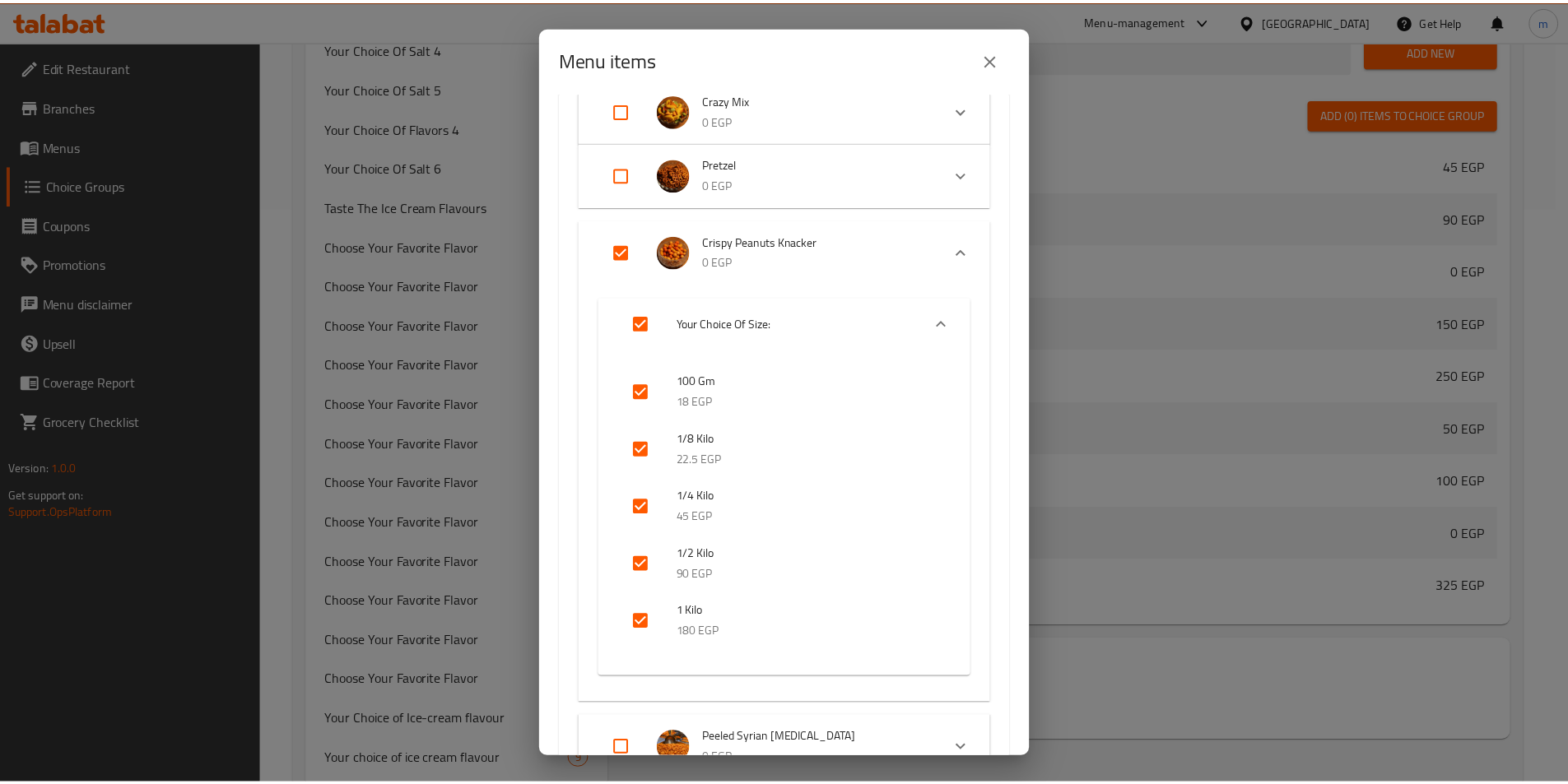
scroll to position [494, 0]
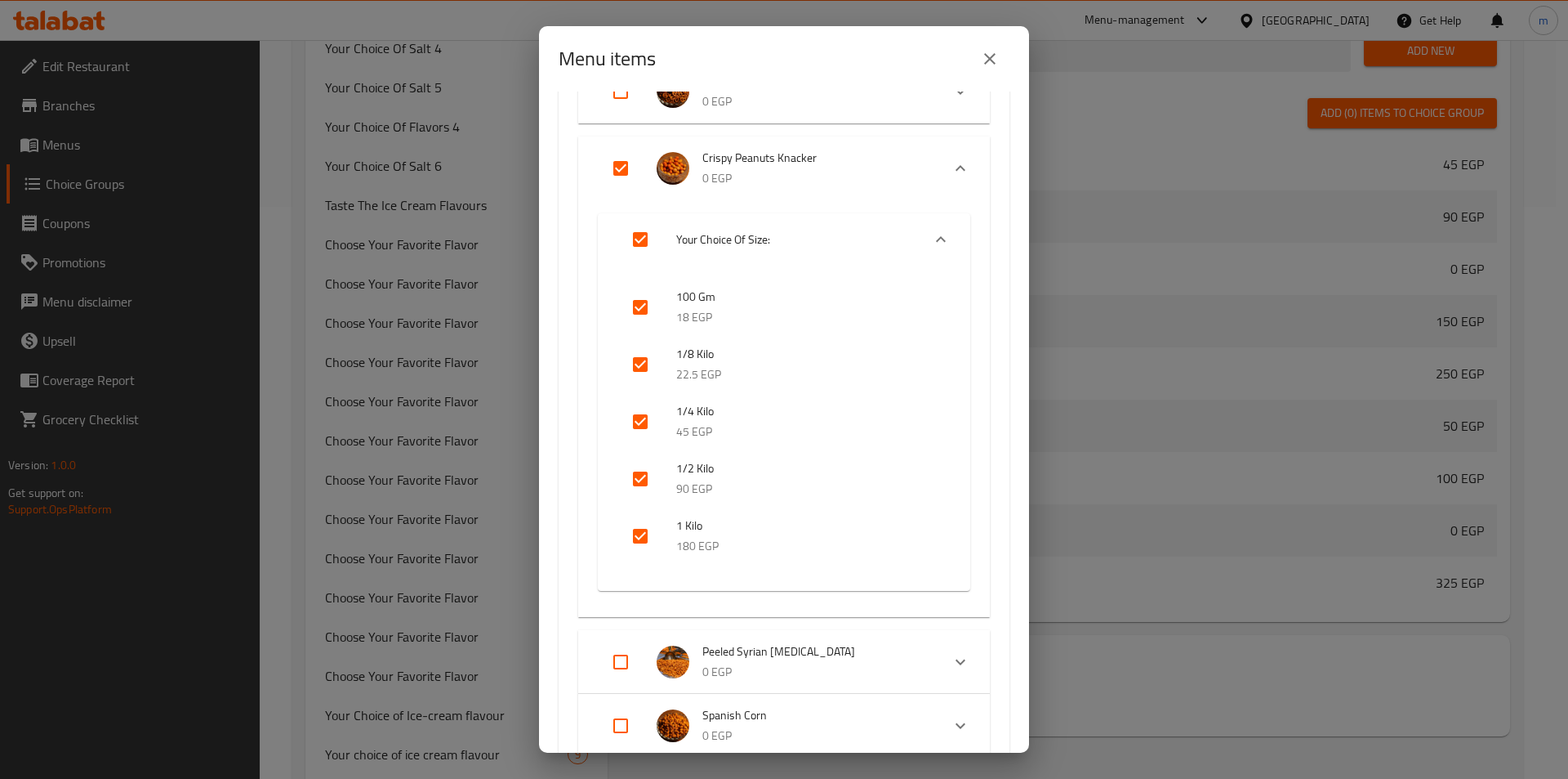
click at [951, 161] on icon "Expand" at bounding box center [961, 169] width 20 height 20
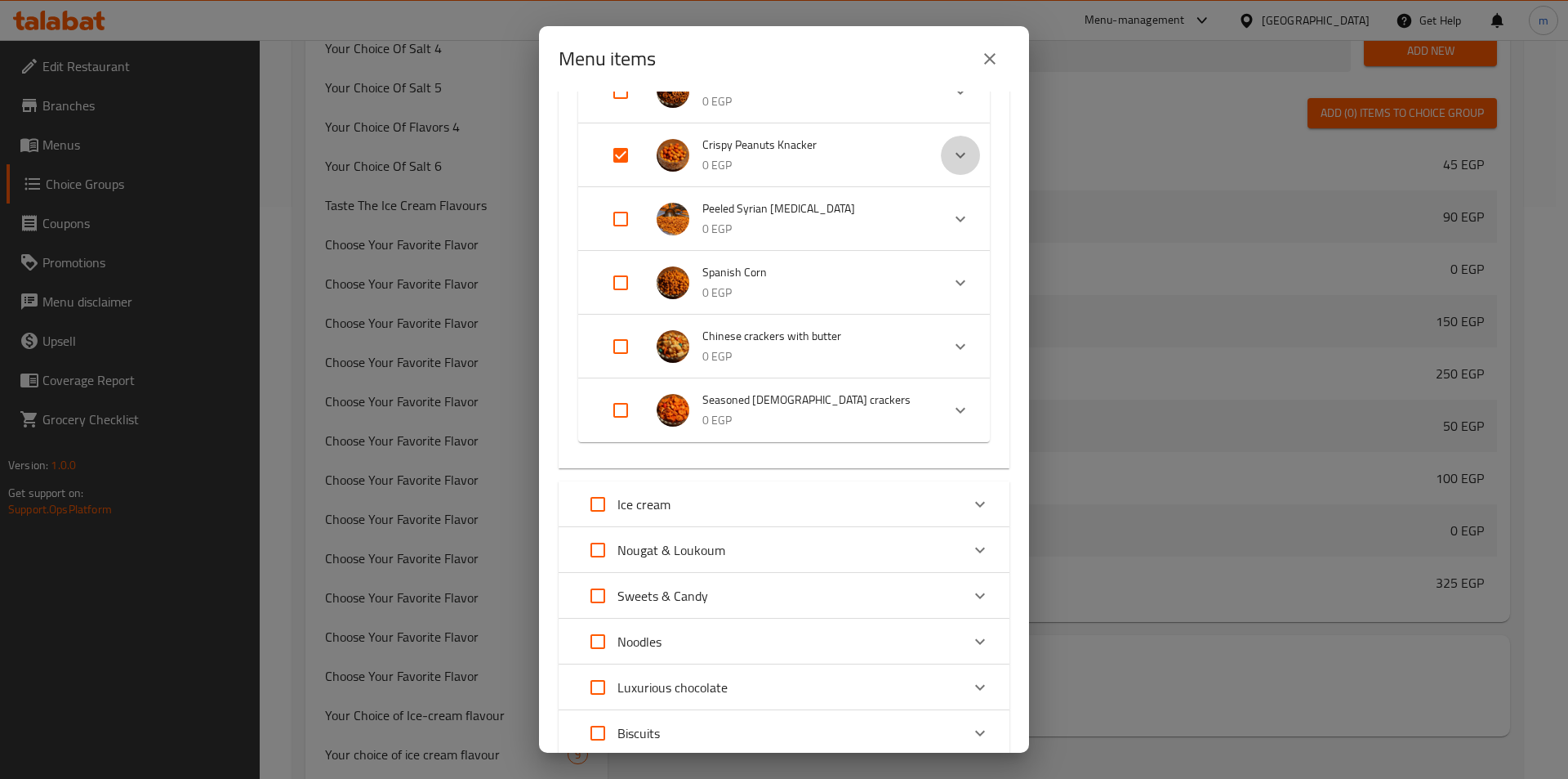
click at [951, 161] on icon "Expand" at bounding box center [961, 155] width 20 height 20
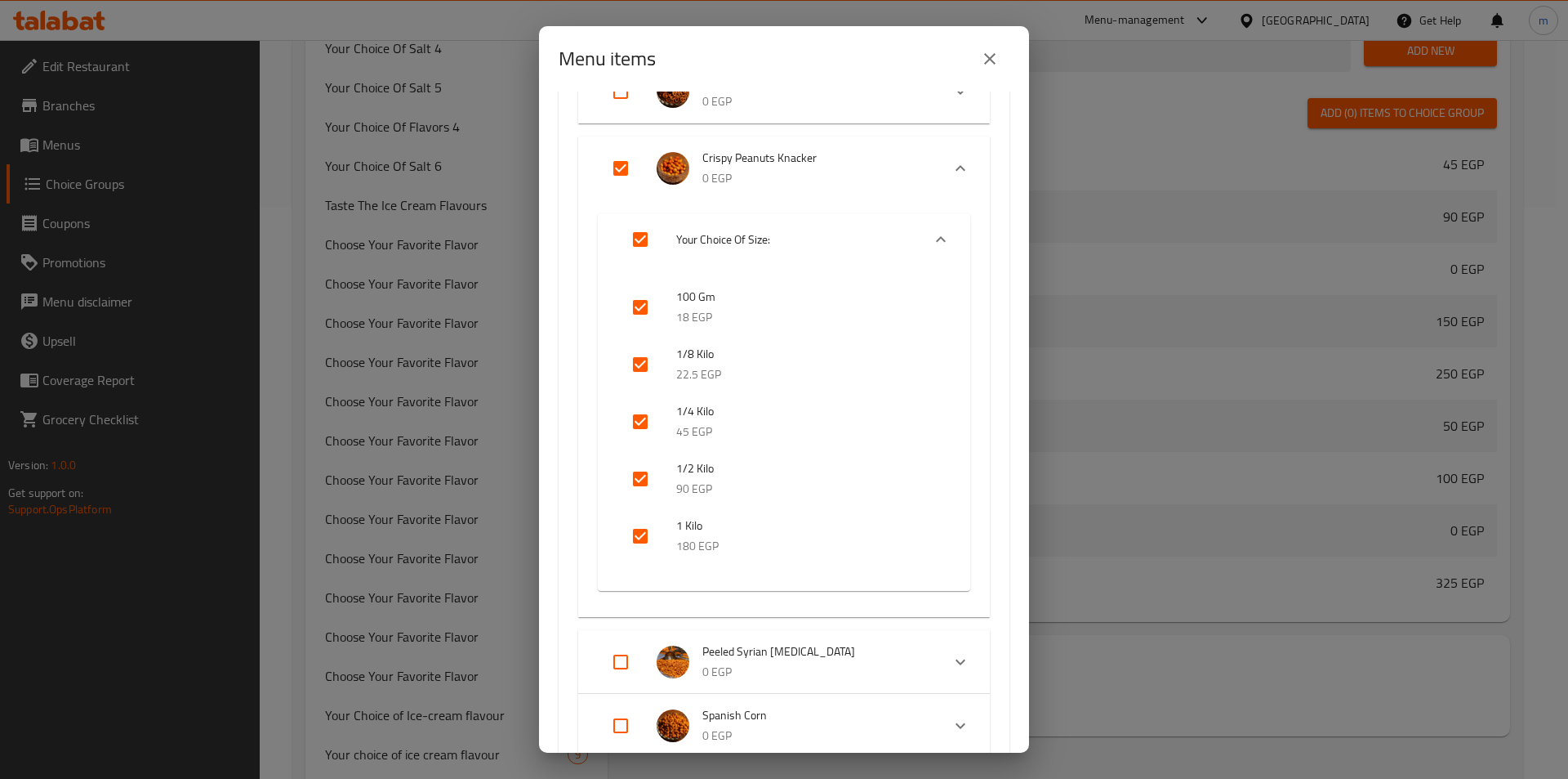
click at [1286, 247] on div "Menu items 1 / 127 items selected ​ Coffee Torabika (instant coffee) 0 EGP Your…" at bounding box center [784, 389] width 1568 height 779
click at [990, 54] on icon "close" at bounding box center [990, 59] width 20 height 20
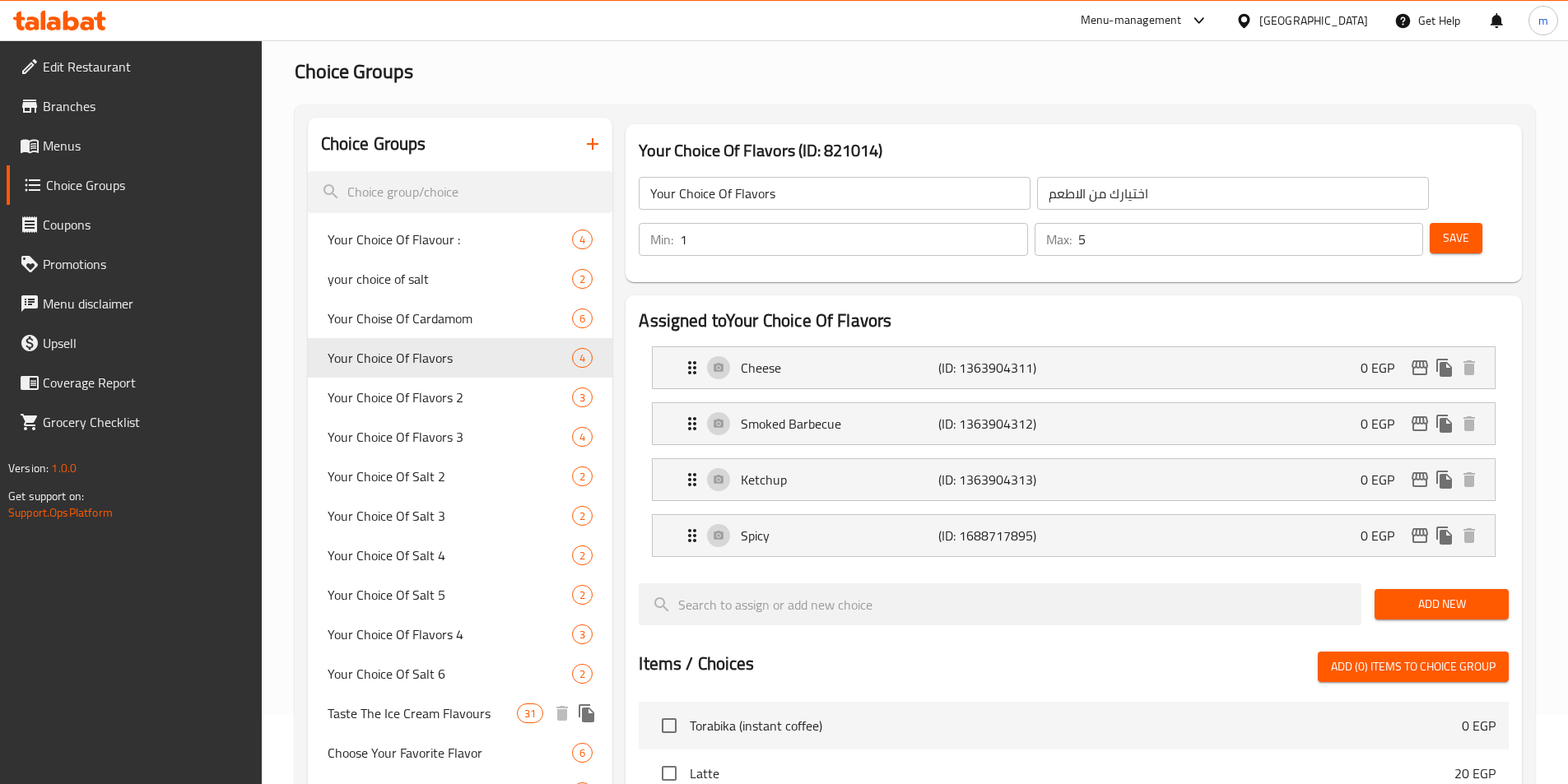
scroll to position [0, 0]
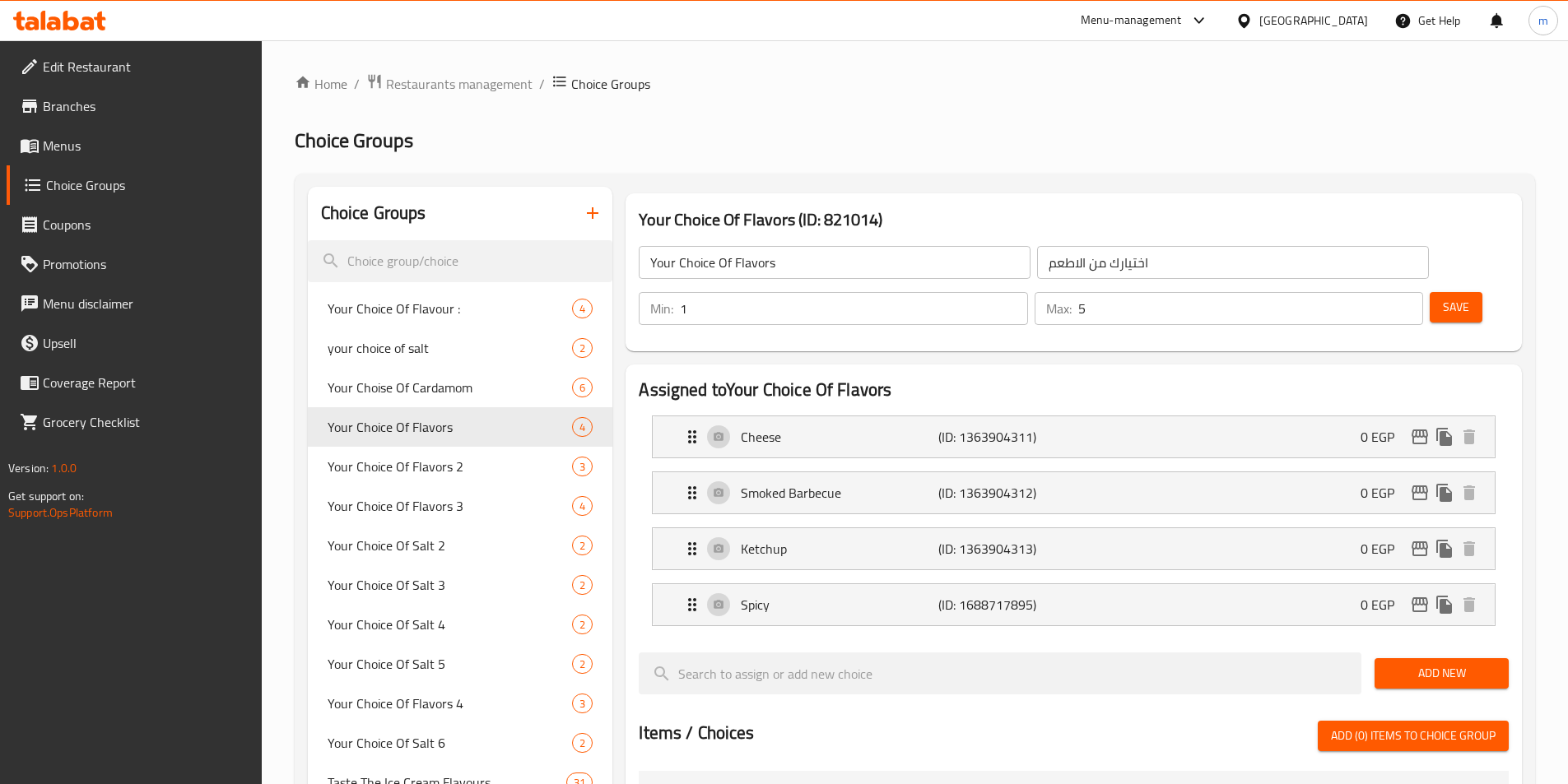
click at [75, 151] on span "Menus" at bounding box center [145, 145] width 205 height 20
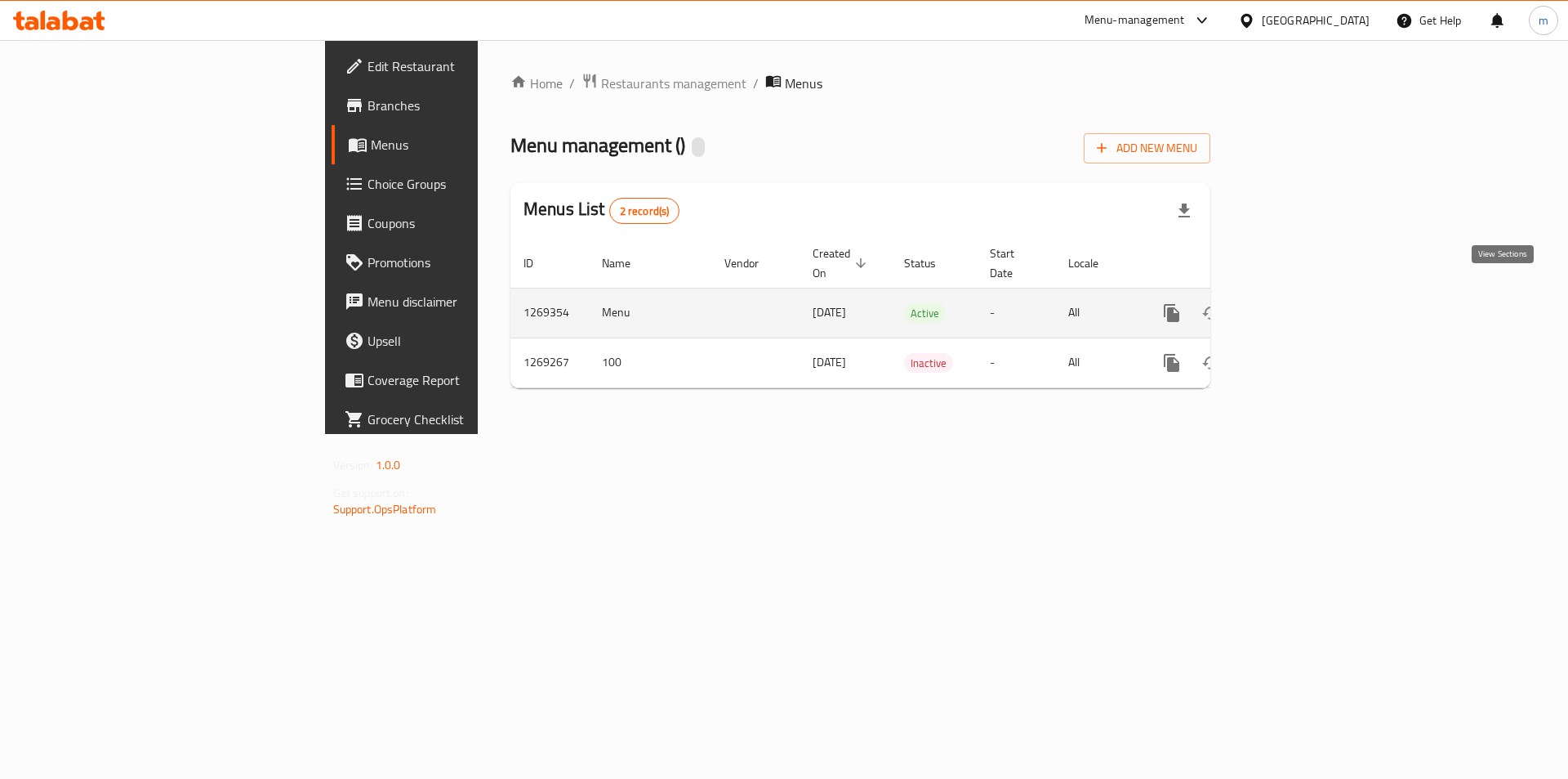
click at [1300, 303] on icon "enhanced table" at bounding box center [1290, 313] width 20 height 20
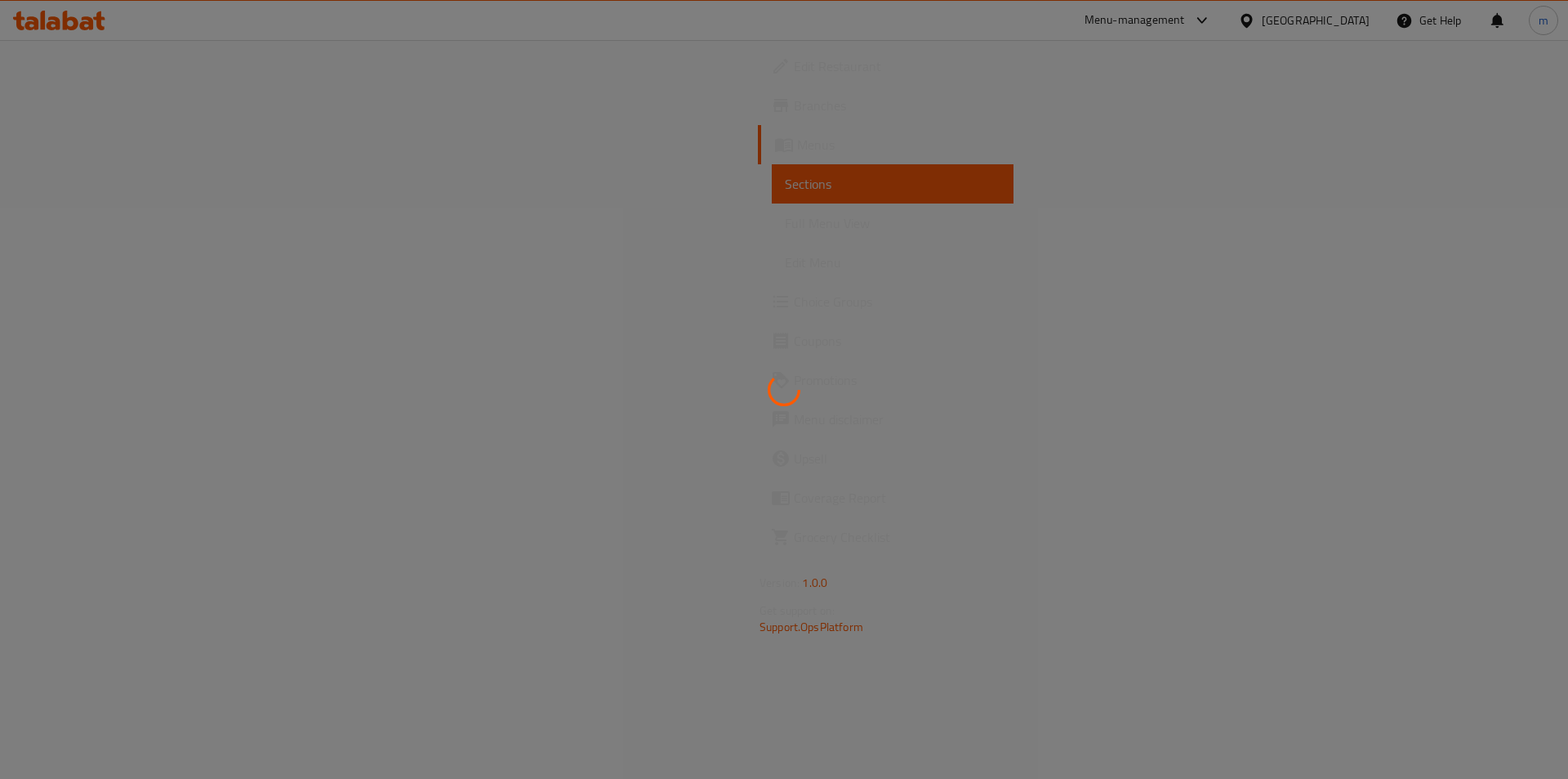
click at [876, 299] on div at bounding box center [784, 389] width 1568 height 779
click at [718, 427] on div at bounding box center [784, 389] width 1568 height 779
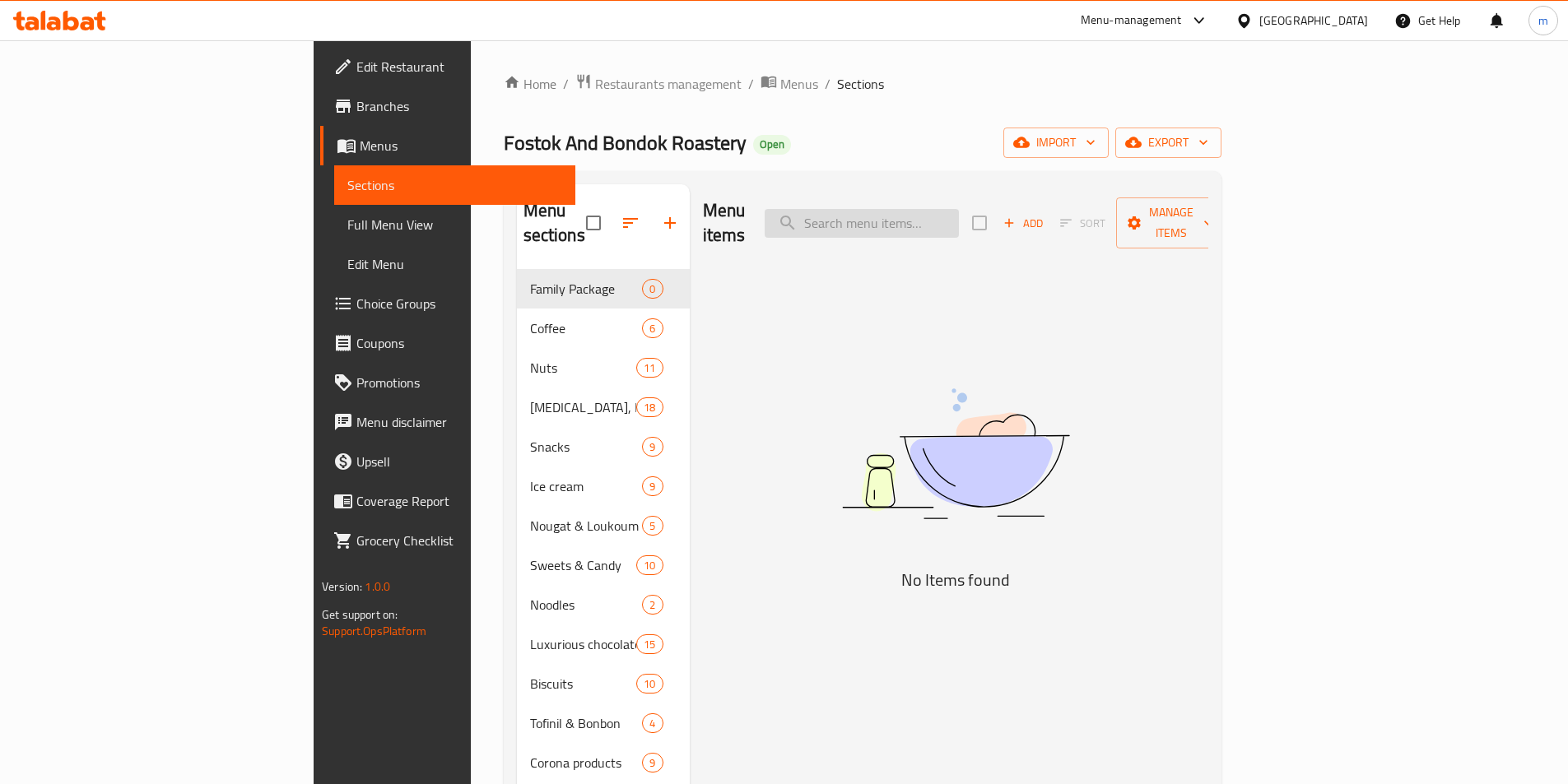
click at [959, 209] on input "search" at bounding box center [861, 223] width 194 height 29
type input "ؤ"
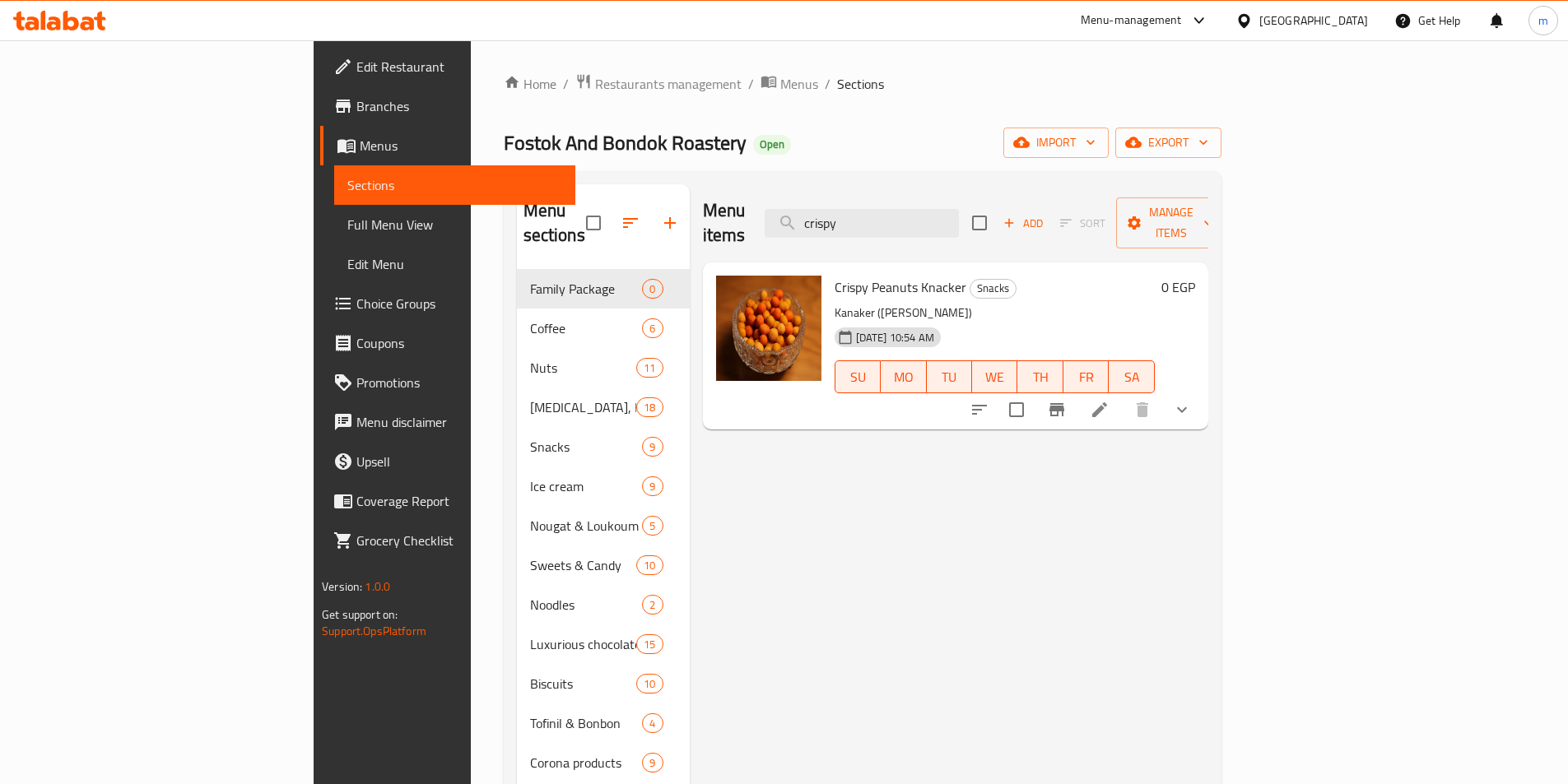
type input "crispy"
click at [1122, 395] on li at bounding box center [1099, 410] width 46 height 30
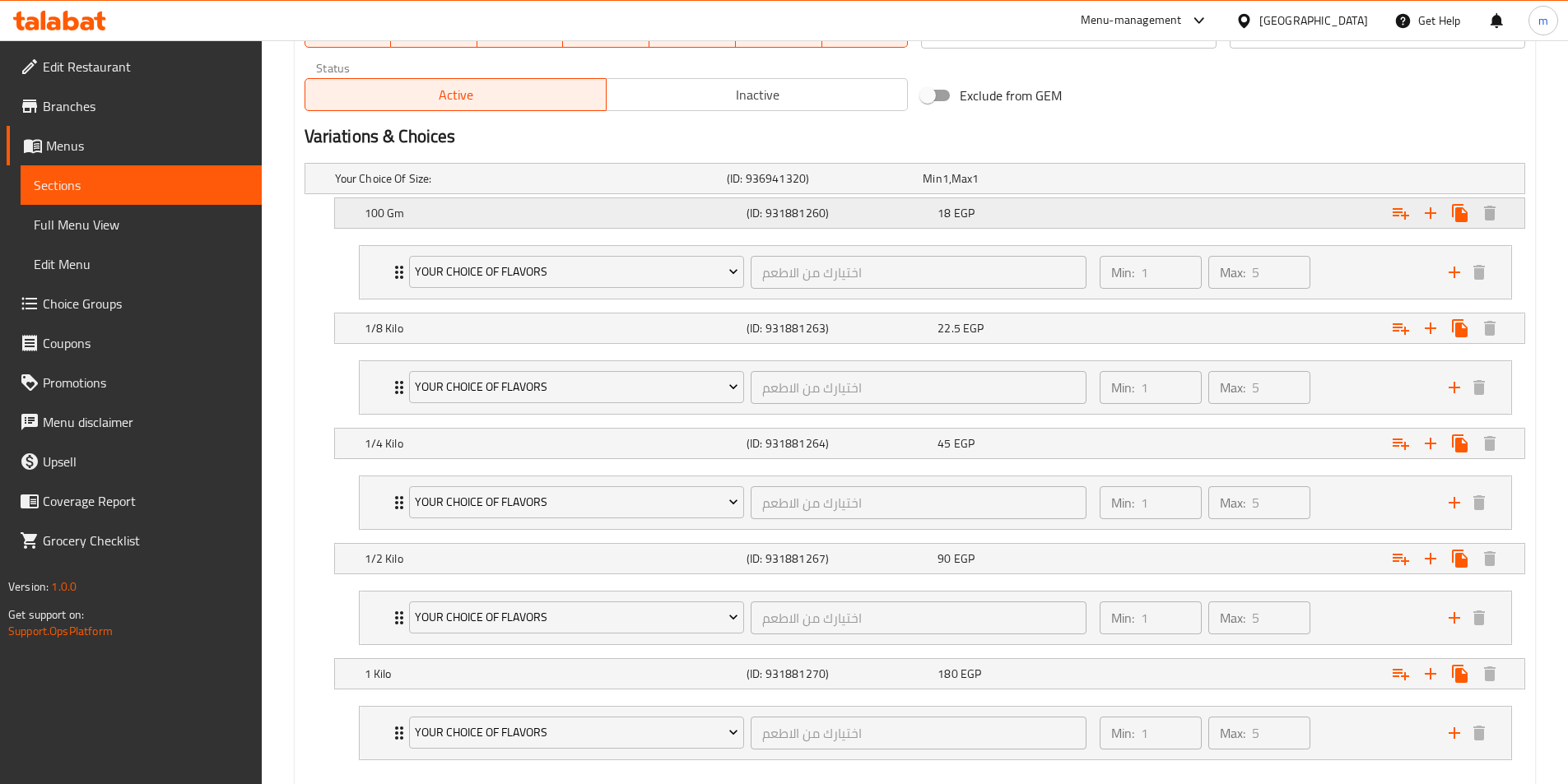
scroll to position [673, 0]
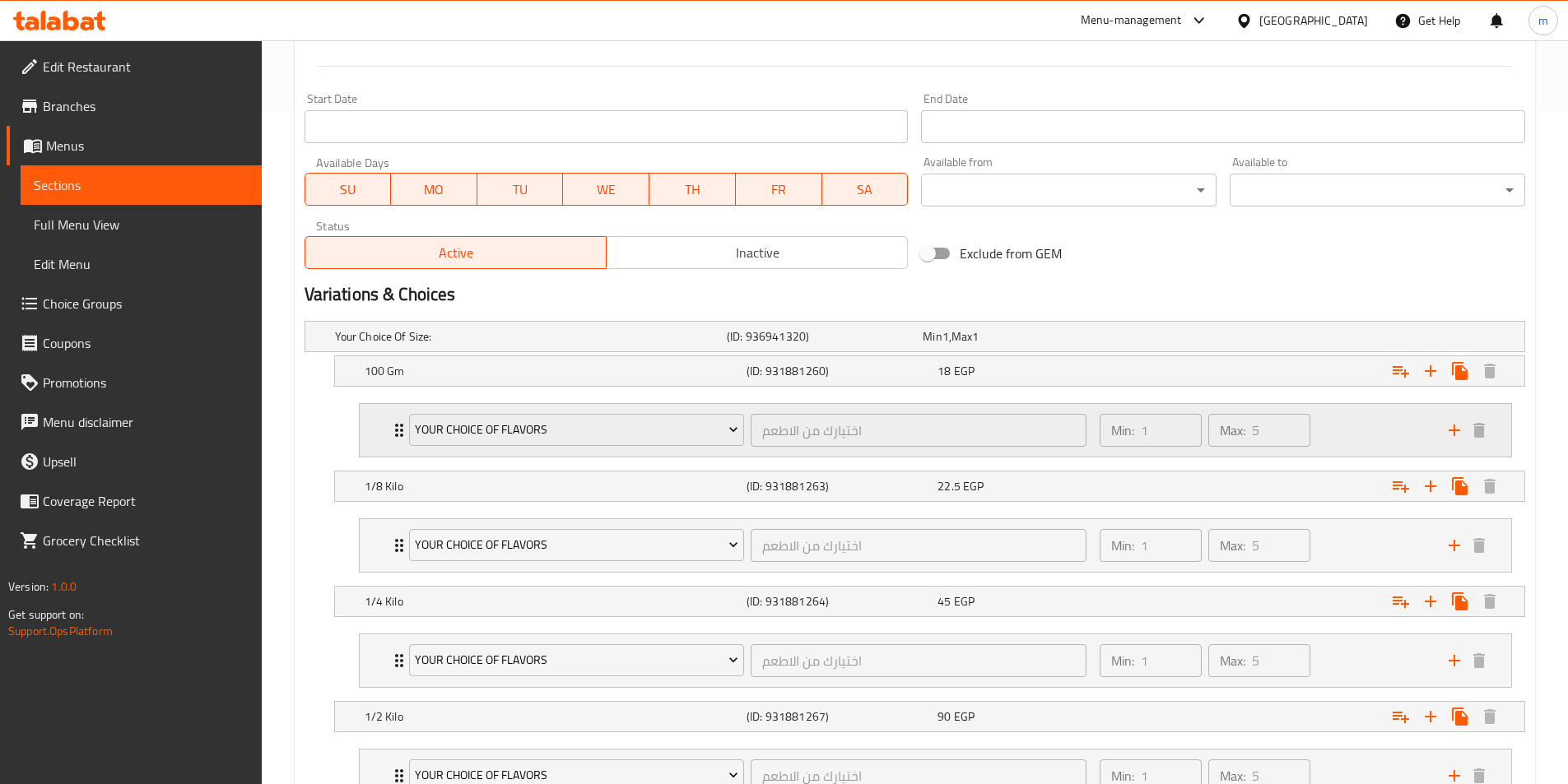
click at [1385, 427] on div "Min: 1 ​ Max: 5 ​" at bounding box center [1264, 430] width 349 height 52
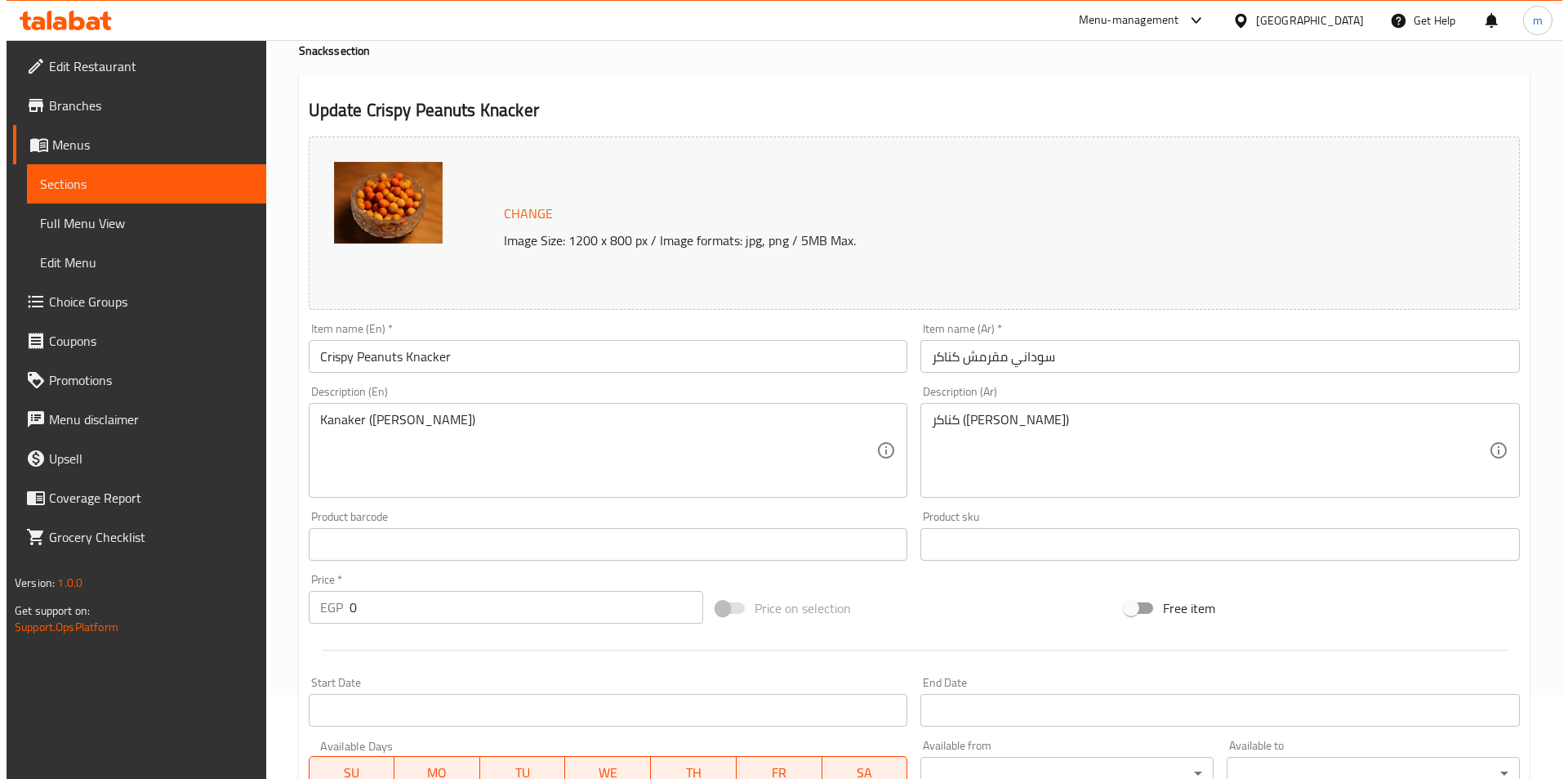
scroll to position [0, 0]
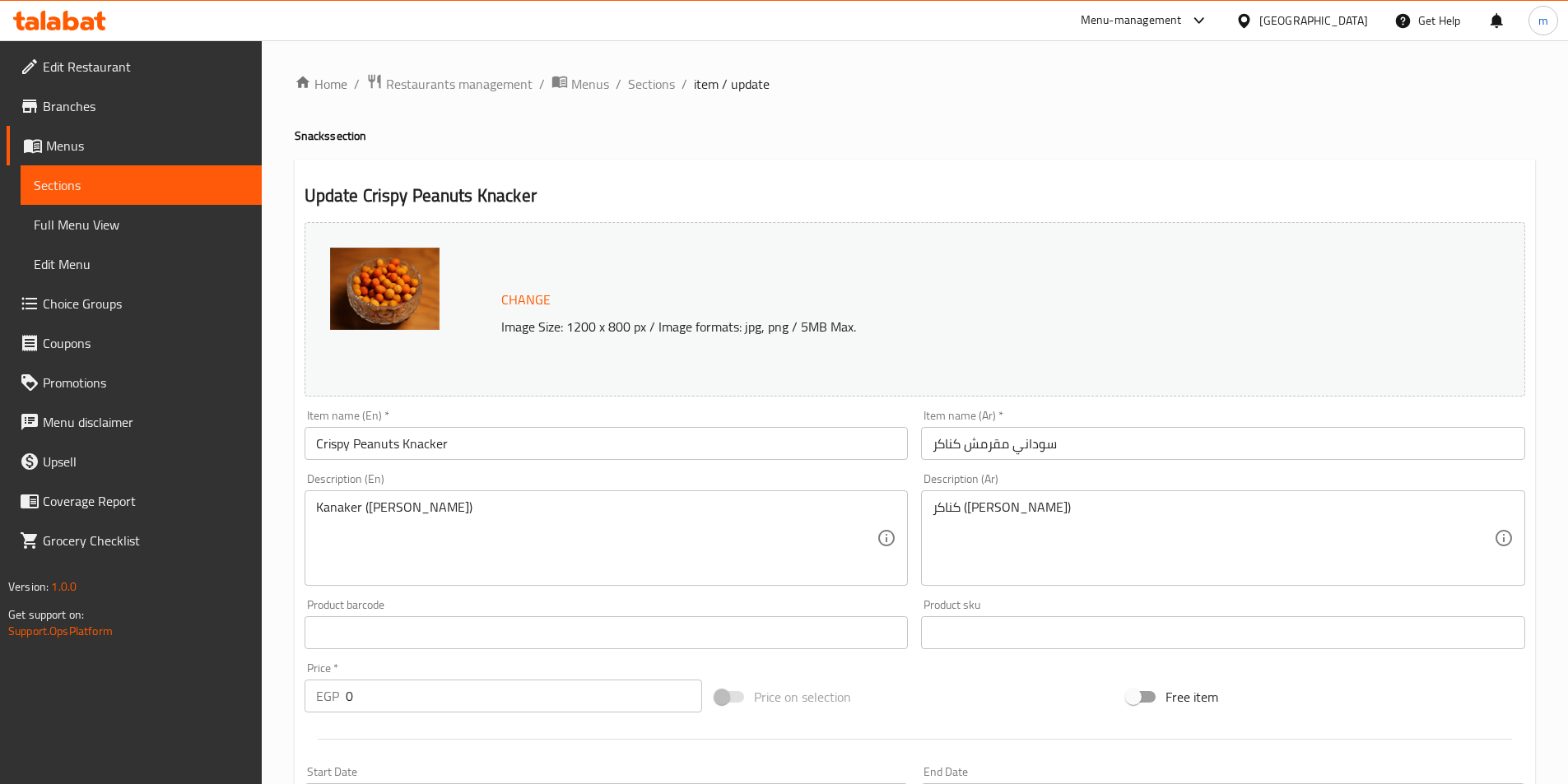
click at [1130, 143] on h4 "Snacks section" at bounding box center [914, 136] width 1240 height 17
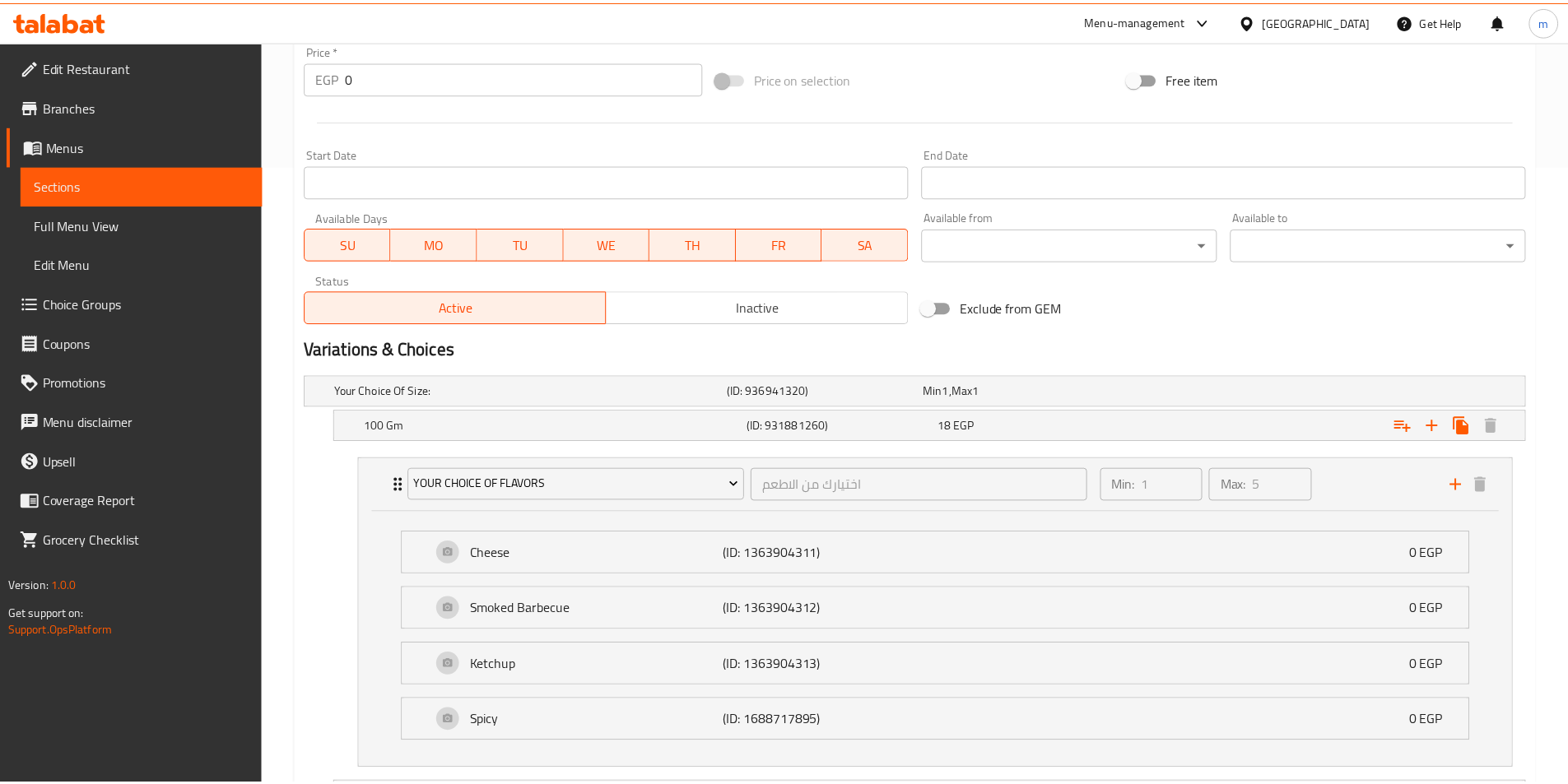
scroll to position [1177, 0]
